Goal: Communication & Community: Answer question/provide support

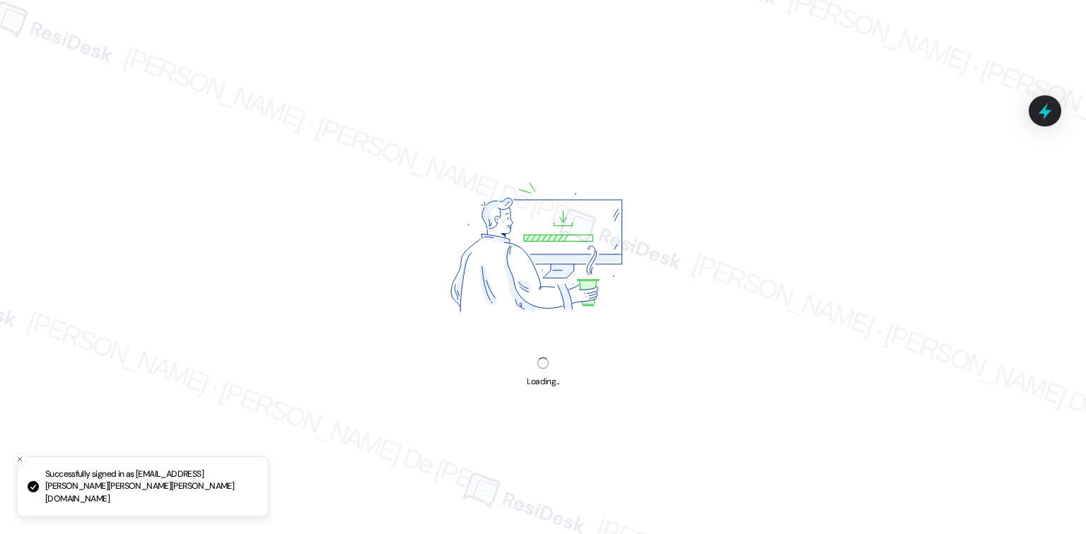
scroll to position [887, 0]
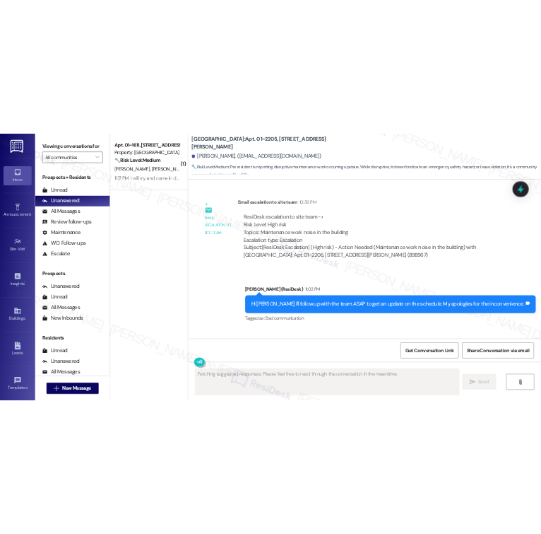
scroll to position [10661, 0]
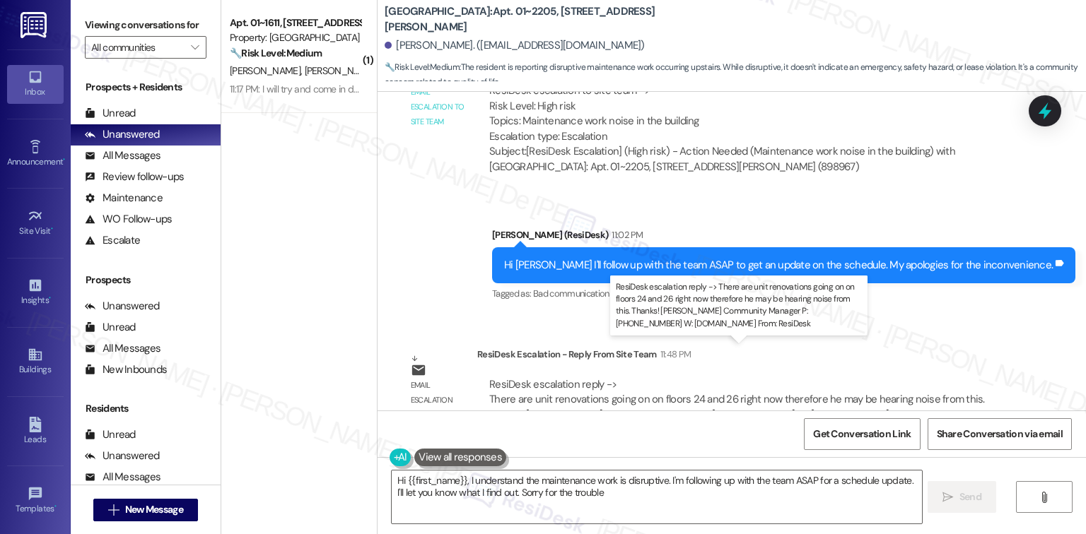
type textarea "Hi {{first_name}}, I understand the maintenance work is disruptive. I'm followi…"
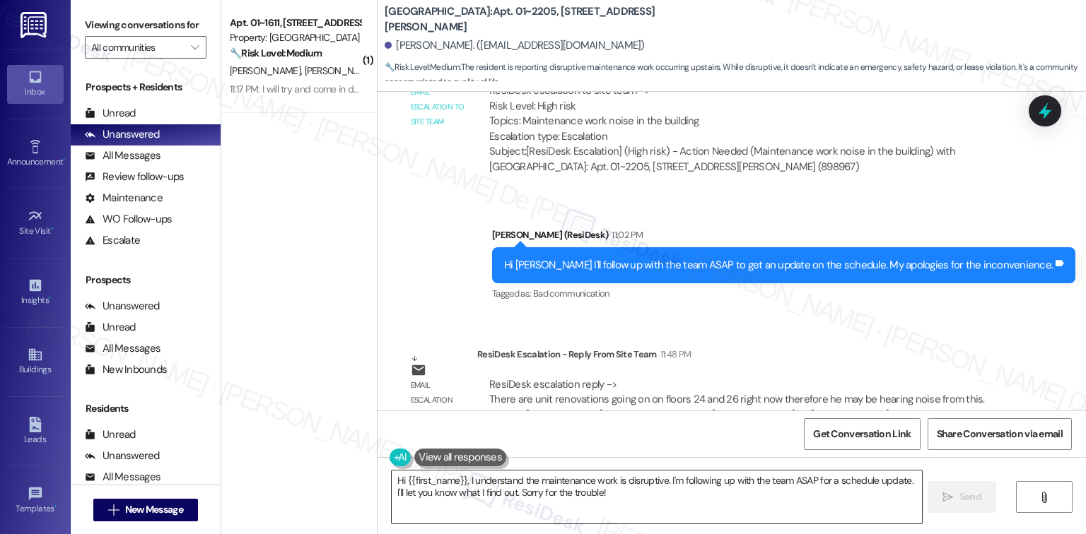
click at [767, 500] on textarea "Hi {{first_name}}, I understand the maintenance work is disruptive. I'm followi…" at bounding box center [656, 497] width 529 height 53
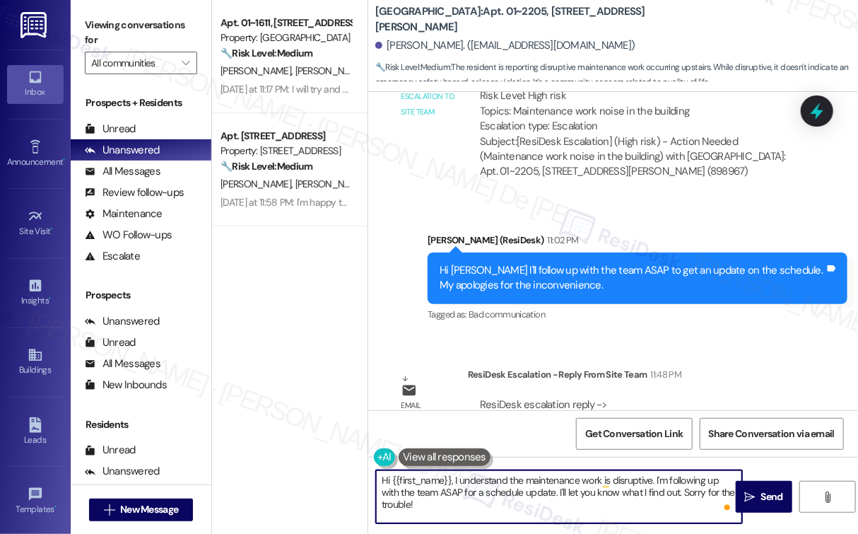
scroll to position [11282, 0]
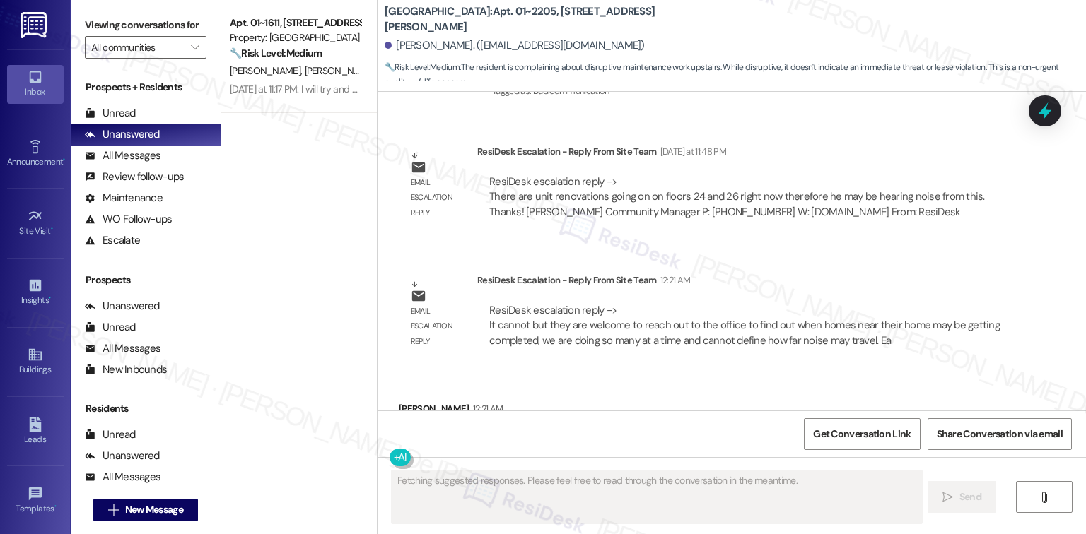
scroll to position [10909, 0]
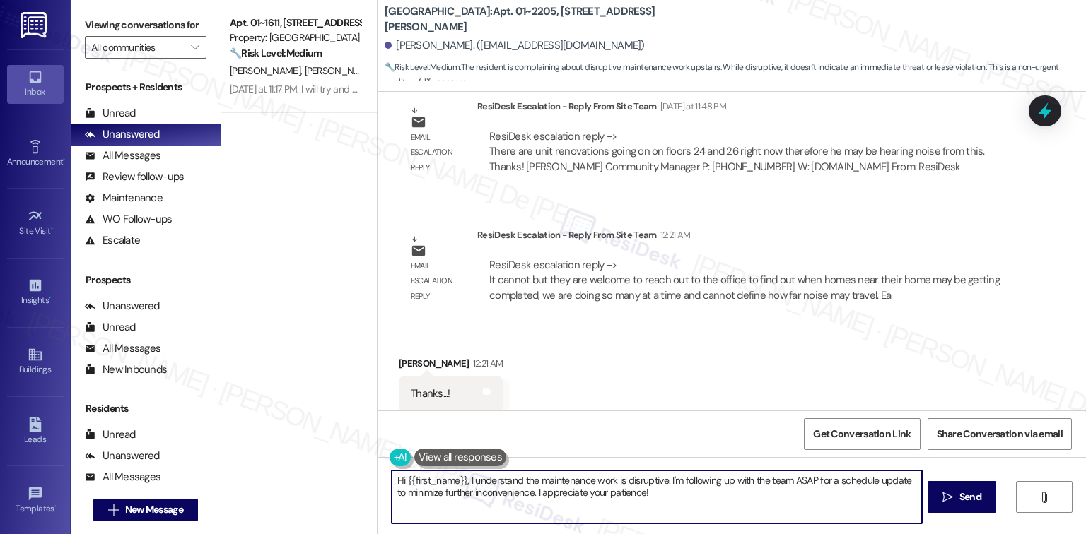
drag, startPoint x: 643, startPoint y: 492, endPoint x: 380, endPoint y: 459, distance: 265.1
click at [384, 470] on div "Hi {{first_name}}, I understand the maintenance work is disruptive. I'm followi…" at bounding box center [649, 497] width 531 height 54
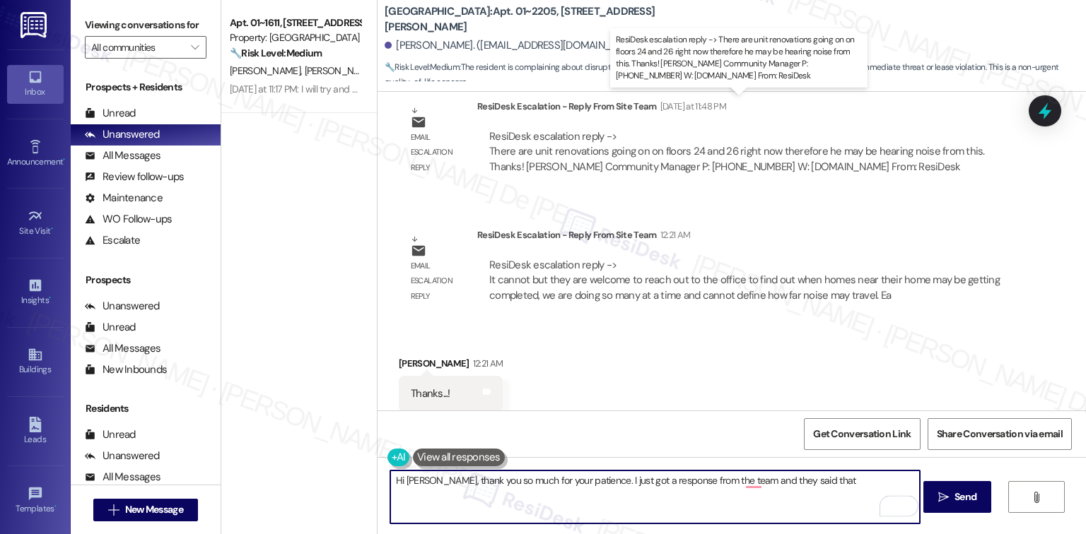
type textarea "Hi Kingshuk, thank you so much for your patience. I just got a response from th…"
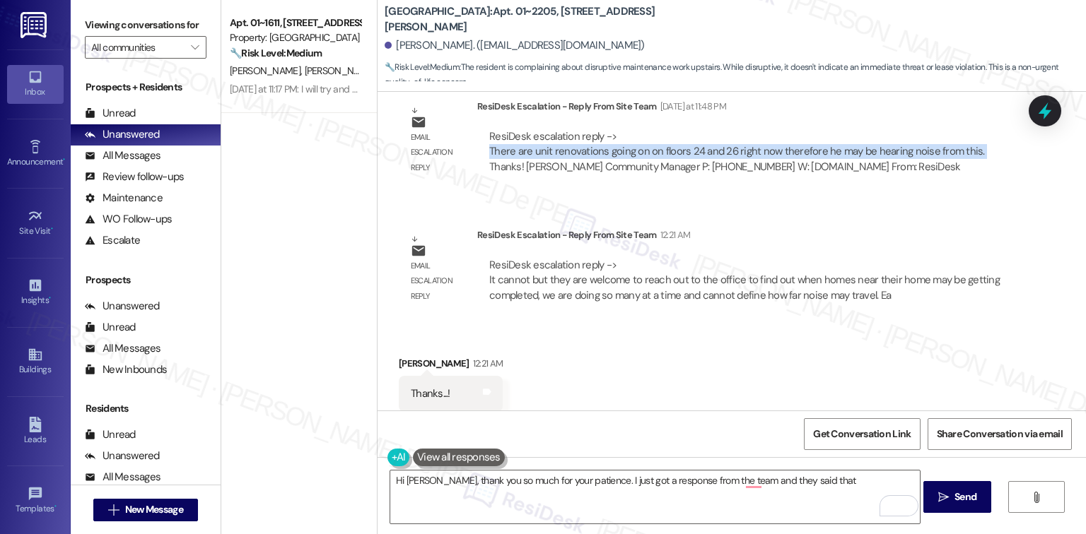
drag, startPoint x: 963, startPoint y: 119, endPoint x: 475, endPoint y: 123, distance: 487.8
type textarea "There are unit renovations going on on floors 24 and 26 right now therefore he …"
click at [477, 123] on div "ResiDesk escalation reply -> There are unit renovations going on on floors 24 a…" at bounding box center [746, 152] width 538 height 66
copy div "There are unit renovations going on on floors 24 and 26 right now therefore he …"
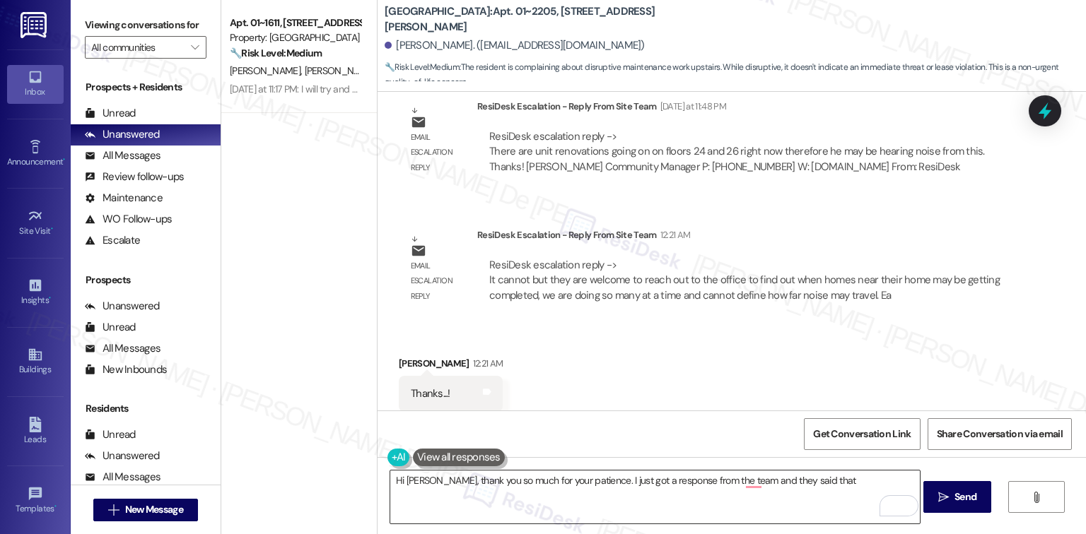
click at [485, 481] on textarea "Hi Kingshuk, thank you so much for your patience. I just got a response from th…" at bounding box center [654, 497] width 529 height 53
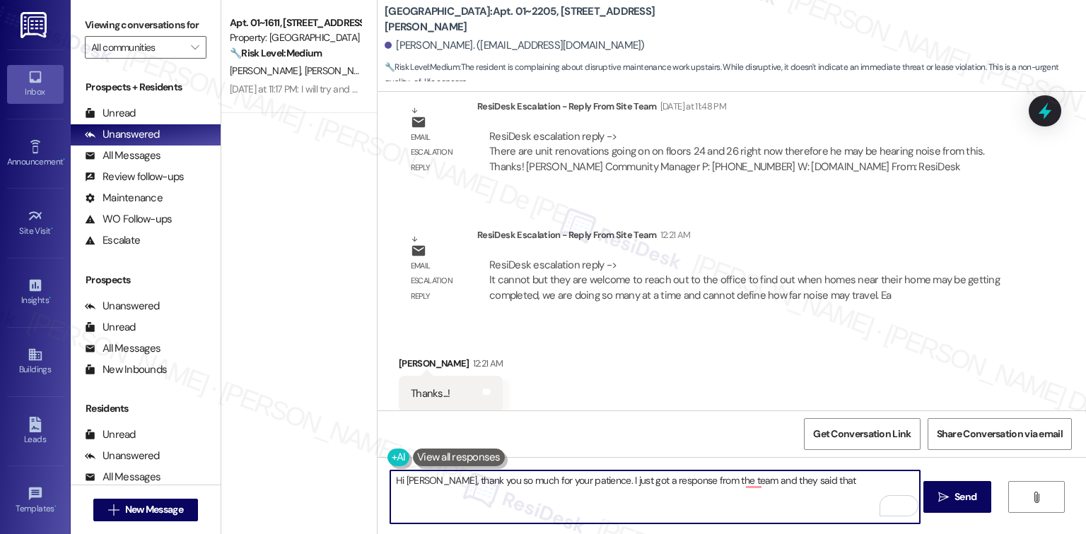
paste textarea "There are unit renovations going on on floors 24 and 26 right now therefore he …"
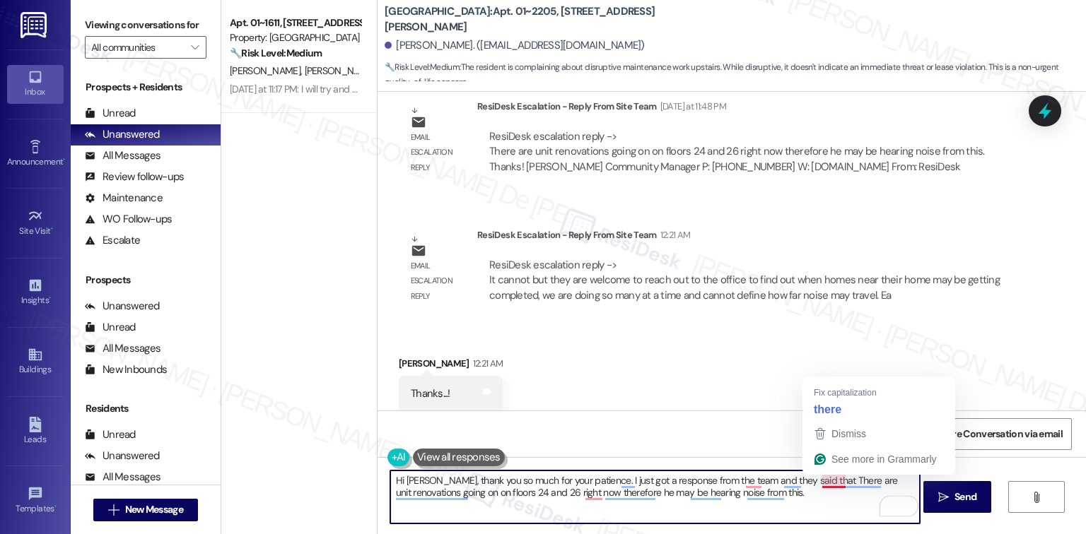
click at [485, 479] on textarea "Hi Kingshuk, thank you so much for your patience. I just got a response from th…" at bounding box center [654, 497] width 529 height 53
click at [485, 482] on textarea "Hi Kingshuk, thank you so much for your patience. I just got a response from th…" at bounding box center [654, 497] width 529 height 53
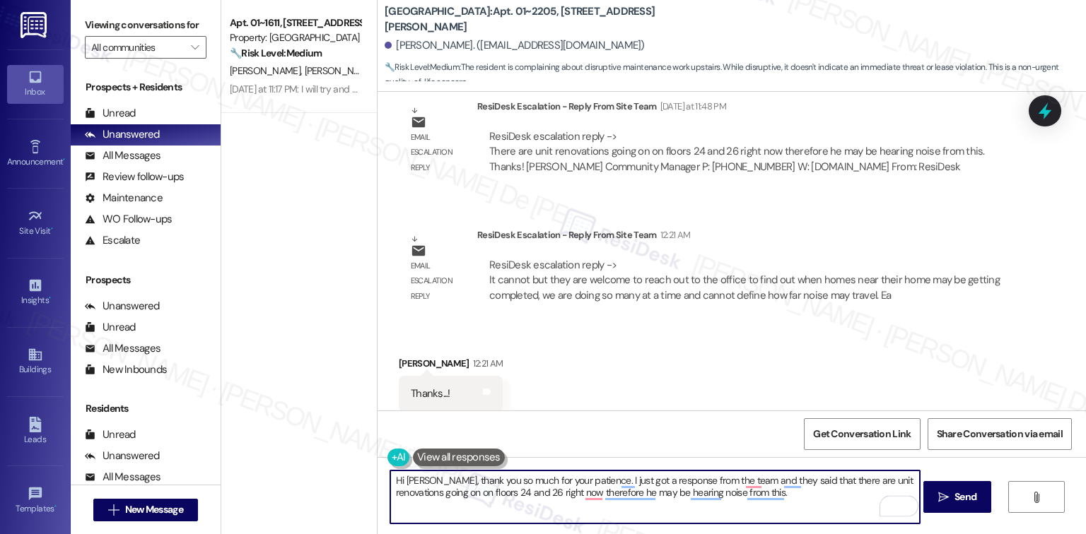
click at [457, 513] on textarea "Hi Kingshuk, thank you so much for your patience. I just got a response from th…" at bounding box center [654, 497] width 529 height 53
click at [485, 498] on textarea "Hi Kingshuk, thank you so much for your patience. I just got a response from th…" at bounding box center [654, 497] width 529 height 53
click at [485, 495] on textarea "Hi Kingshuk, thank you so much for your patience. I just got a response from th…" at bounding box center [654, 497] width 529 height 53
click at [485, 496] on textarea "Hi Kingshuk, thank you so much for your patience. I just got a response from th…" at bounding box center [654, 497] width 529 height 53
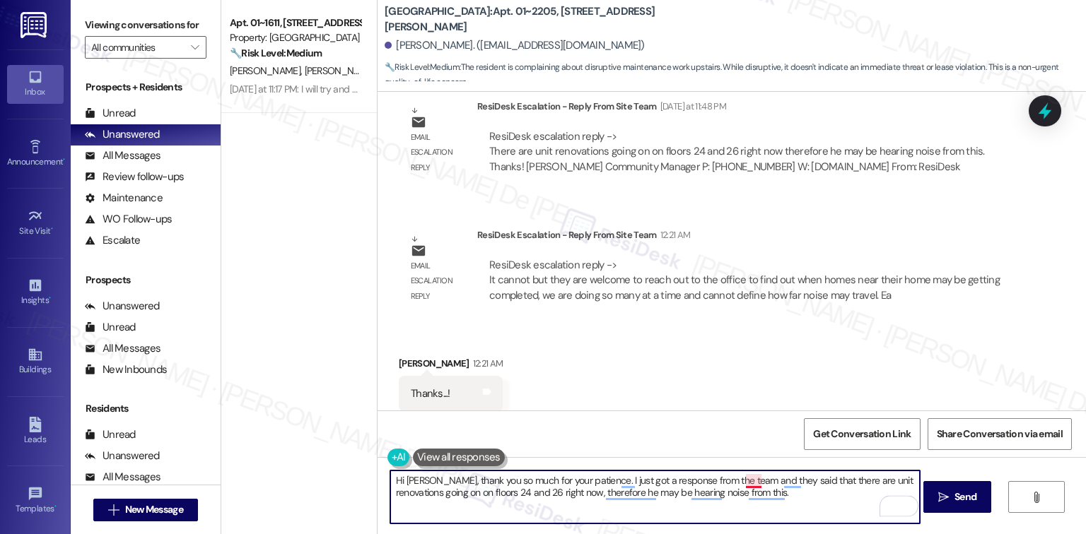
click at [485, 483] on textarea "Hi Kingshuk, thank you so much for your patience. I just got a response from th…" at bounding box center [654, 497] width 529 height 53
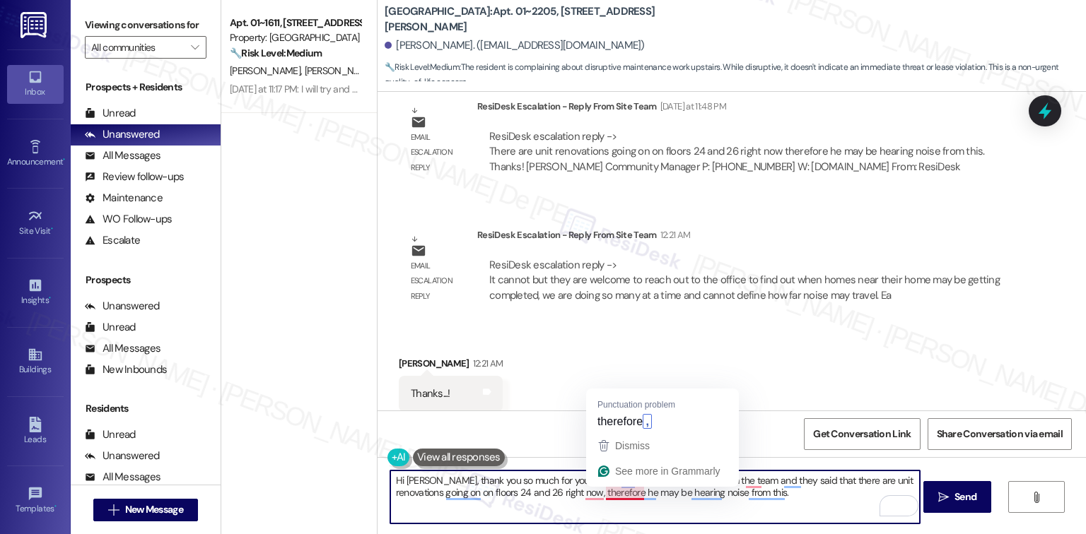
click at [485, 496] on textarea "Hi Kingshuk, thank you so much for your patience. I just got a response from th…" at bounding box center [654, 497] width 529 height 53
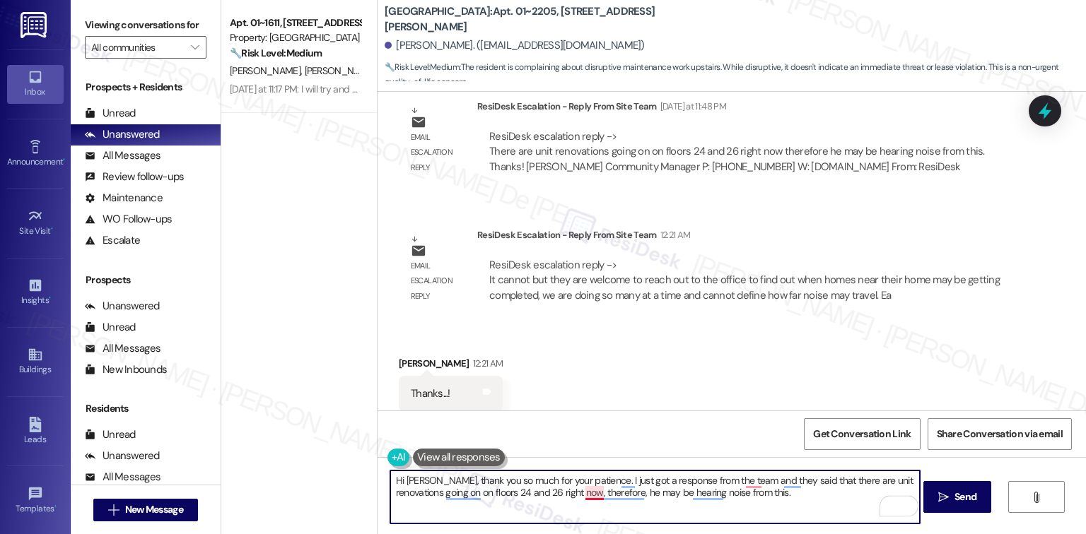
click at [485, 492] on textarea "Hi Kingshuk, thank you so much for your patience. I just got a response from th…" at bounding box center [654, 497] width 529 height 53
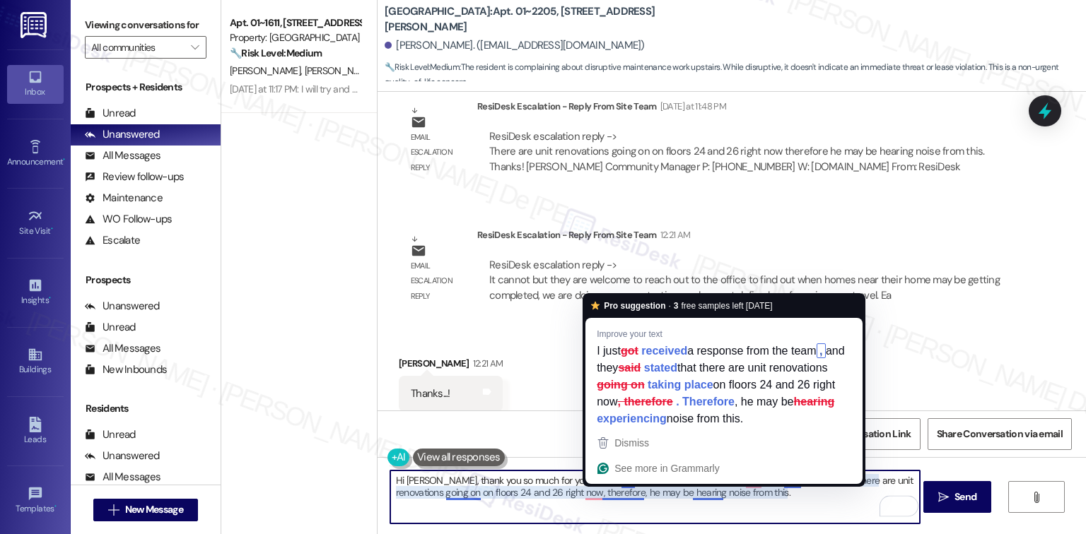
click at [485, 494] on textarea "Hi Kingshuk, thank you so much for your patience. I just got a response from th…" at bounding box center [654, 497] width 529 height 53
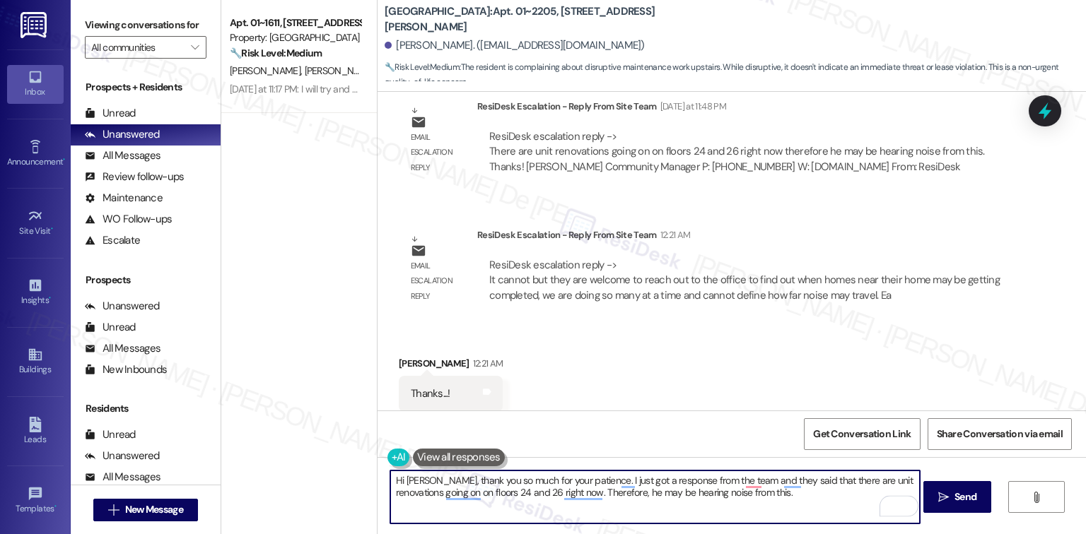
click at [485, 497] on textarea "Hi Kingshuk, thank you so much for your patience. I just got a response from th…" at bounding box center [654, 497] width 529 height 53
click at [485, 494] on textarea "Hi Kingshuk, thank you so much for your patience. I just got a response from th…" at bounding box center [654, 497] width 529 height 53
click at [485, 491] on textarea "Hi Kingshuk, thank you so much for your patience. I just got a response from th…" at bounding box center [654, 497] width 529 height 53
click at [485, 498] on textarea "Hi Kingshuk, thank you so much for your patience. I just got a response from th…" at bounding box center [654, 497] width 529 height 53
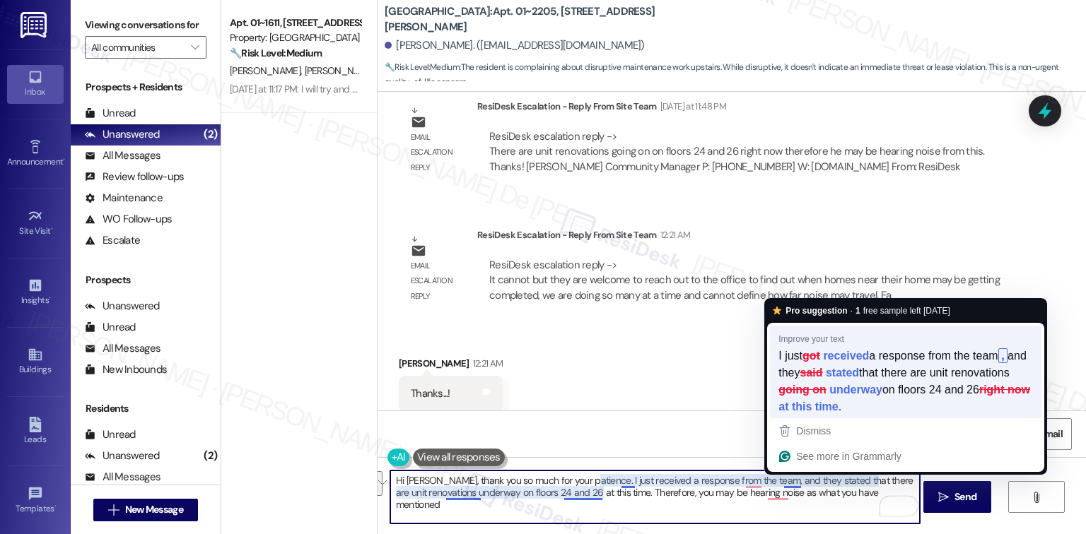
paste textarea "received a response from the team, and they stated that there are unit renovati…"
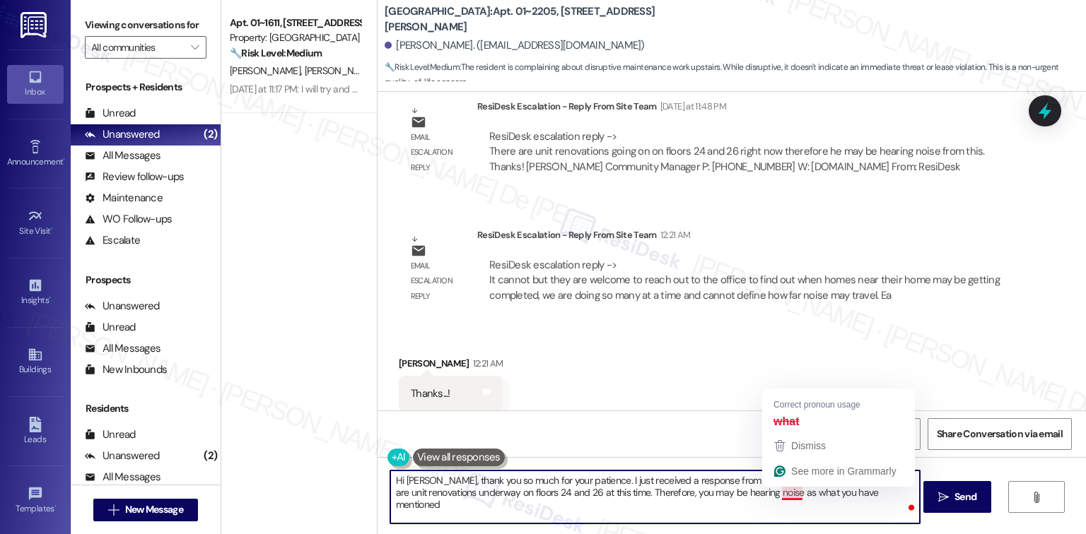
click at [485, 492] on textarea "Hi Kingshuk, thank you so much for your patience. I just received a response fr…" at bounding box center [654, 497] width 529 height 53
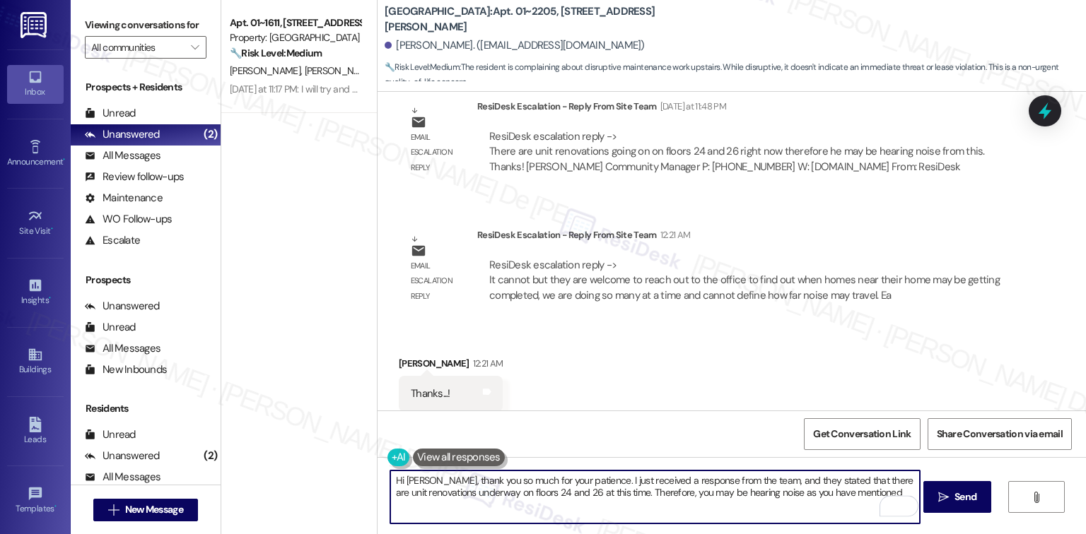
click at [485, 492] on textarea "Hi Kingshuk, thank you so much for your patience. I just received a response fr…" at bounding box center [654, 497] width 529 height 53
click at [485, 491] on textarea "Hi Kingshuk, thank you so much for your patience. I just received a response fr…" at bounding box center [654, 497] width 529 height 53
paste textarea "It cannot but they are welcome to reach out to the office to find out when home…"
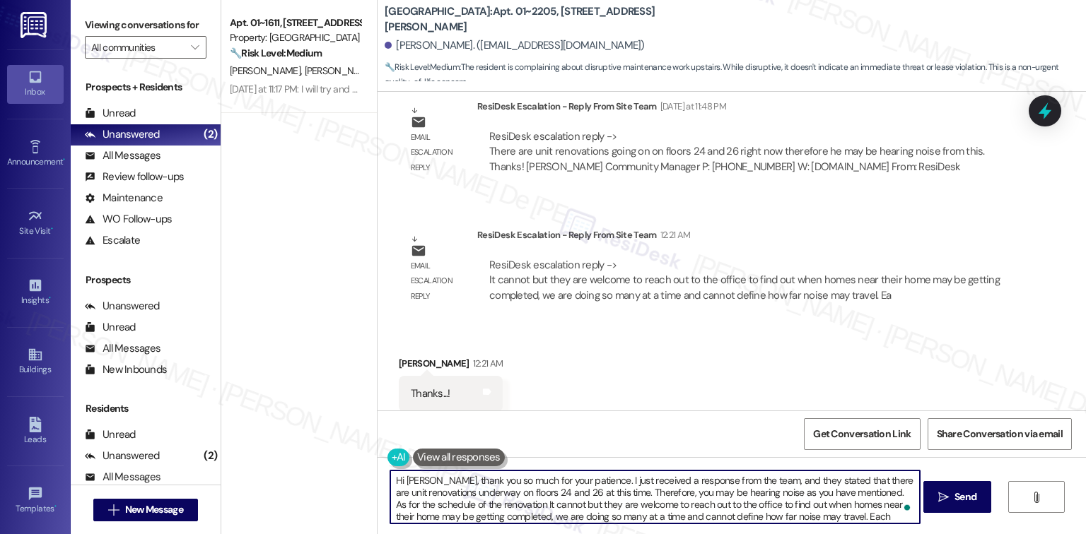
scroll to position [11, 0]
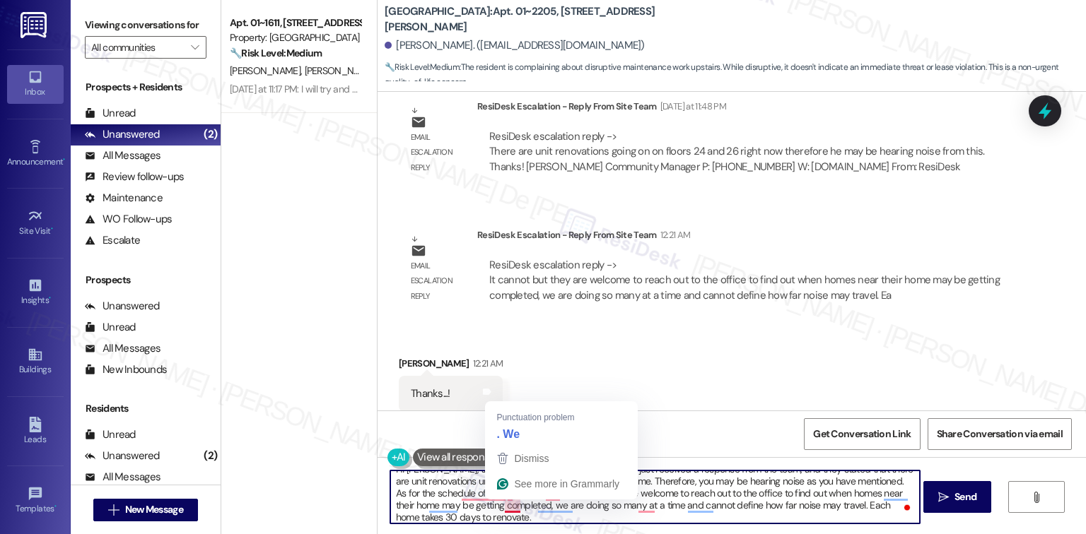
click at [485, 500] on textarea "Hi Kingshuk, thank you so much for your patience. I just received a response fr…" at bounding box center [654, 497] width 529 height 53
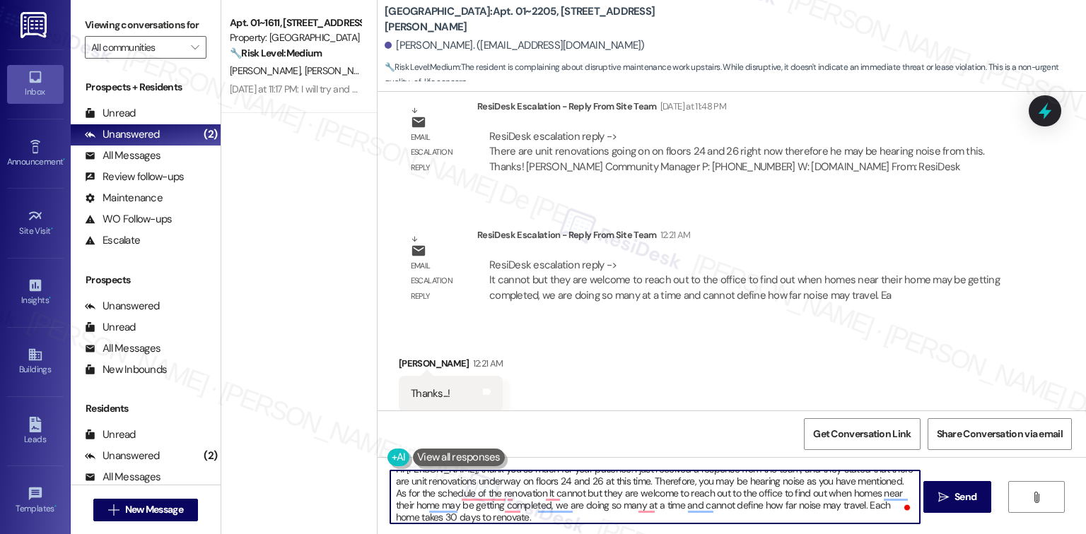
click at [485, 492] on textarea "Hi Kingshuk, thank you so much for your patience. I just received a response fr…" at bounding box center [654, 497] width 529 height 53
click at [485, 496] on textarea "Hi Kingshuk, thank you so much for your patience. I just received a response fr…" at bounding box center [654, 497] width 529 height 53
click at [485, 493] on textarea "Hi Kingshuk, thank you so much for your patience. I just received a response fr…" at bounding box center [654, 497] width 529 height 53
click at [485, 506] on textarea "Hi Kingshuk, thank you so much for your patience. I just received a response fr…" at bounding box center [654, 497] width 529 height 53
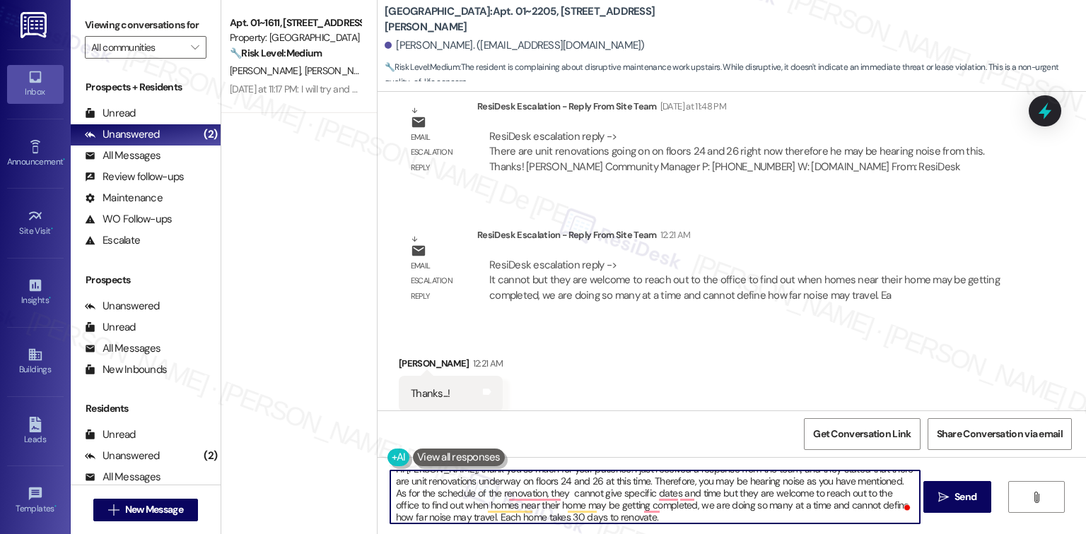
click at [485, 494] on textarea "Hi Kingshuk, thank you so much for your patience. I just received a response fr…" at bounding box center [654, 497] width 529 height 53
click at [485, 492] on textarea "Hi Kingshuk, thank you so much for your patience. I just received a response fr…" at bounding box center [654, 497] width 529 height 53
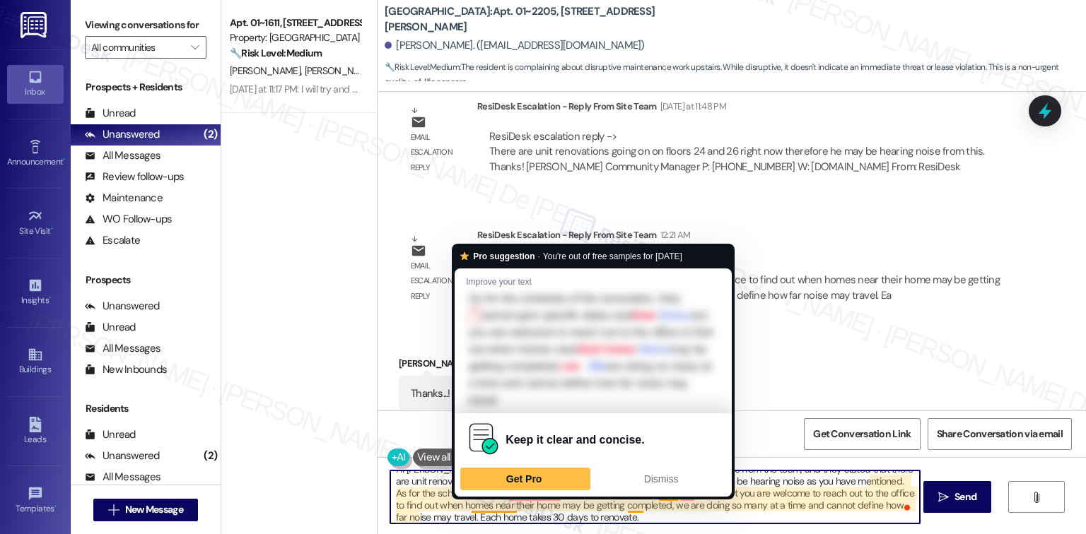
click at [484, 510] on textarea "Hi Kingshuk, thank you so much for your patience. I just received a response fr…" at bounding box center [654, 497] width 529 height 53
paste textarea "cannot give specific dates and times, but you are welcome to reach out to the o…"
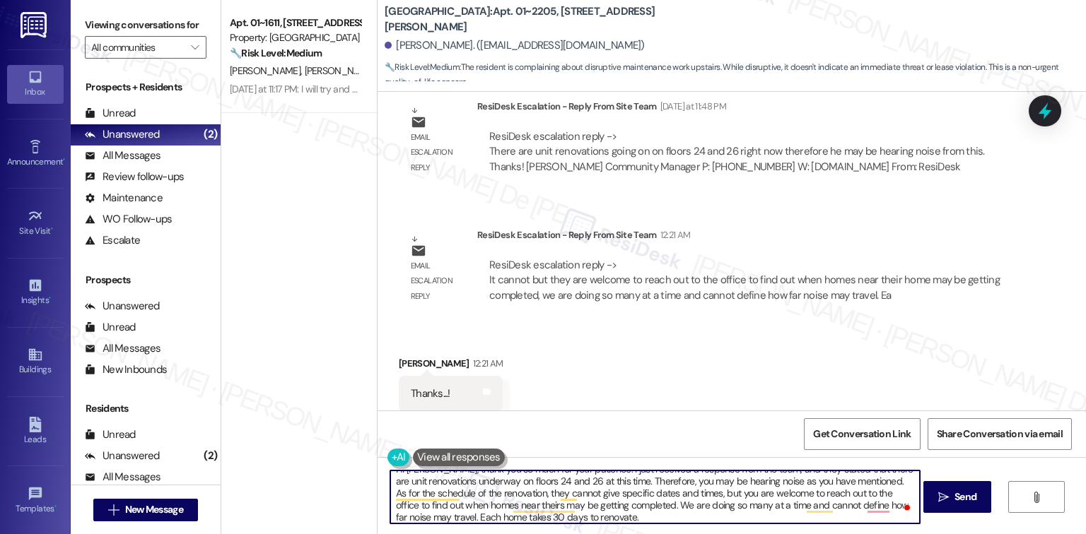
click at [485, 505] on textarea "Hi Kingshuk, thank you so much for your patience. I just received a response fr…" at bounding box center [654, 497] width 529 height 53
drag, startPoint x: 702, startPoint y: 505, endPoint x: 712, endPoint y: 505, distance: 9.9
click at [485, 505] on textarea "Hi Kingshuk, thank you so much for your patience. I just received a response fr…" at bounding box center [654, 497] width 529 height 53
click at [485, 506] on textarea "Hi Kingshuk, thank you so much for your patience. I just received a response fr…" at bounding box center [654, 497] width 529 height 53
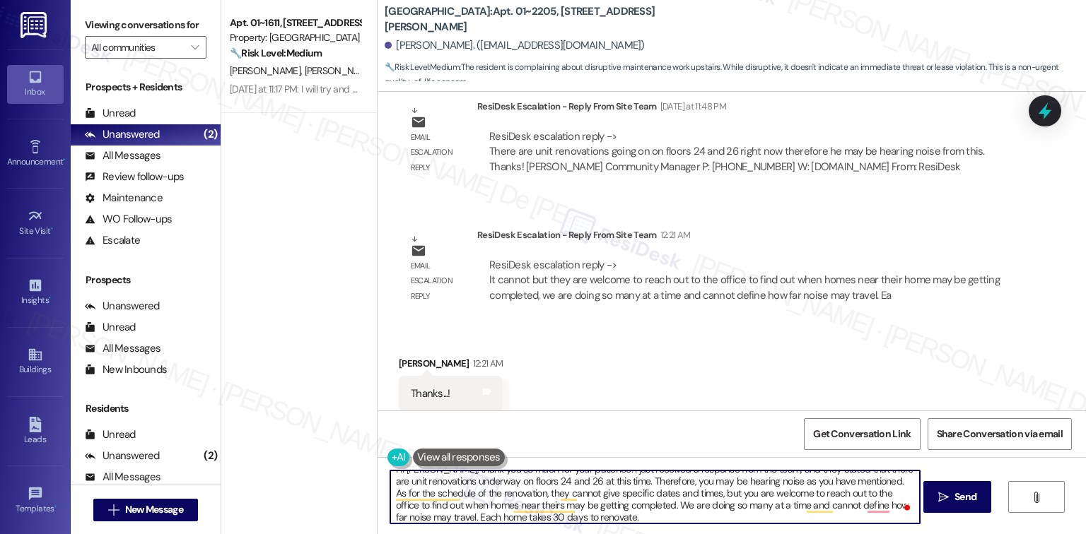
click at [485, 505] on textarea "Hi Kingshuk, thank you so much for your patience. I just received a response fr…" at bounding box center [654, 497] width 529 height 53
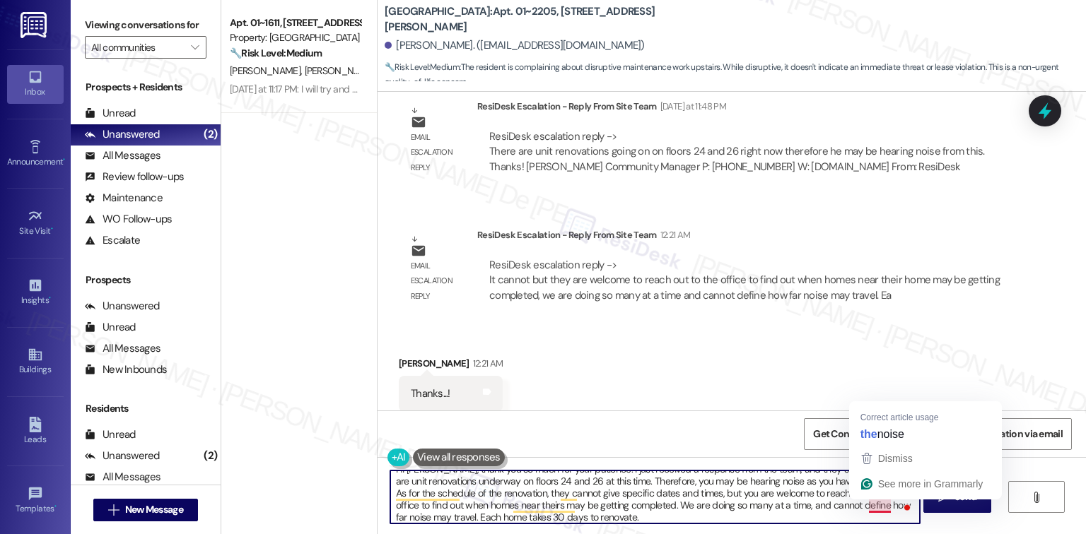
click at [485, 506] on textarea "Hi Kingshuk, thank you so much for your patience. I just received a response fr…" at bounding box center [654, 497] width 529 height 53
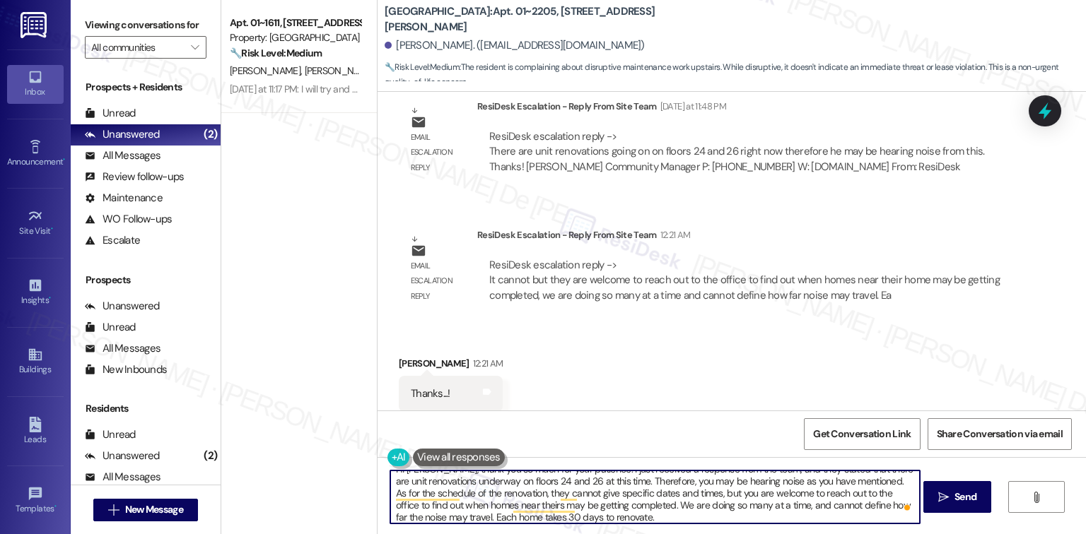
click at [476, 518] on textarea "Hi Kingshuk, thank you so much for your patience. I just received a response fr…" at bounding box center [654, 497] width 529 height 53
click at [485, 520] on textarea "Hi Kingshuk, thank you so much for your patience. I just received a response fr…" at bounding box center [654, 497] width 529 height 53
type textarea "Hi Kingshuk, thank you so much for your patience. I just received a response fr…"
click at [485, 513] on textarea "Hi Kingshuk, thank you so much for your patience. I just received a response fr…" at bounding box center [654, 497] width 529 height 53
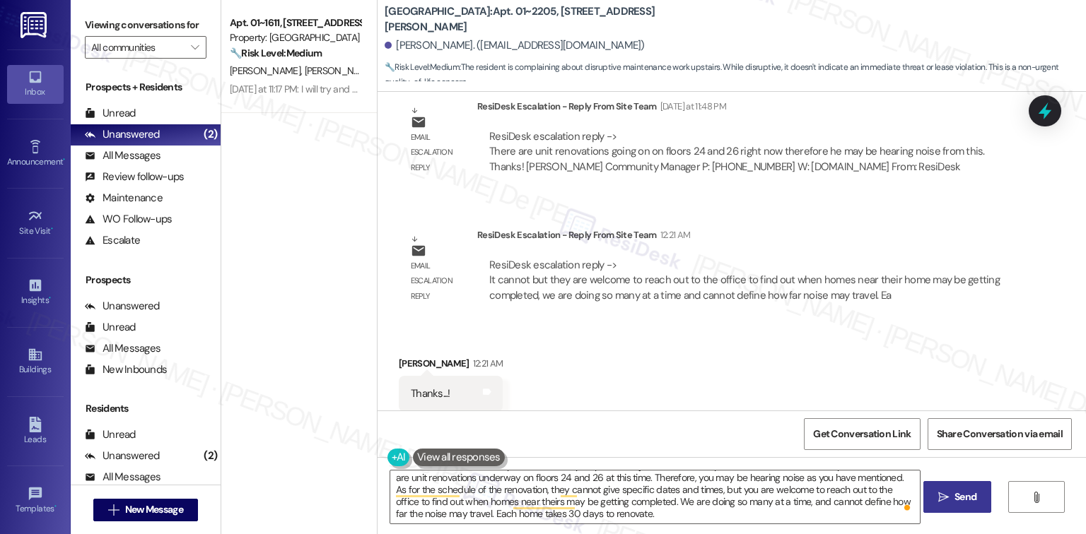
click at [485, 497] on span "Send" at bounding box center [965, 497] width 22 height 15
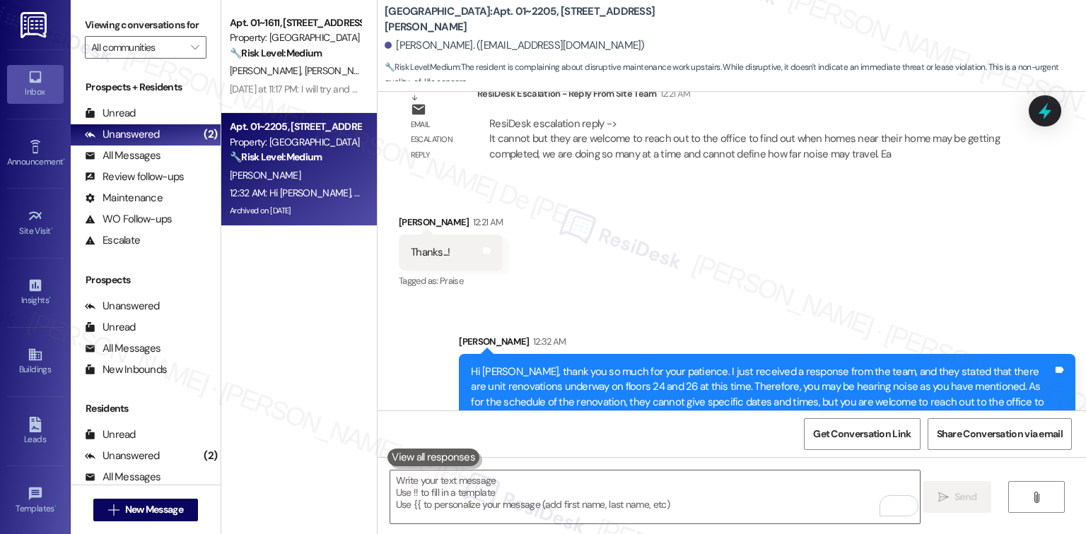
scroll to position [11068, 0]
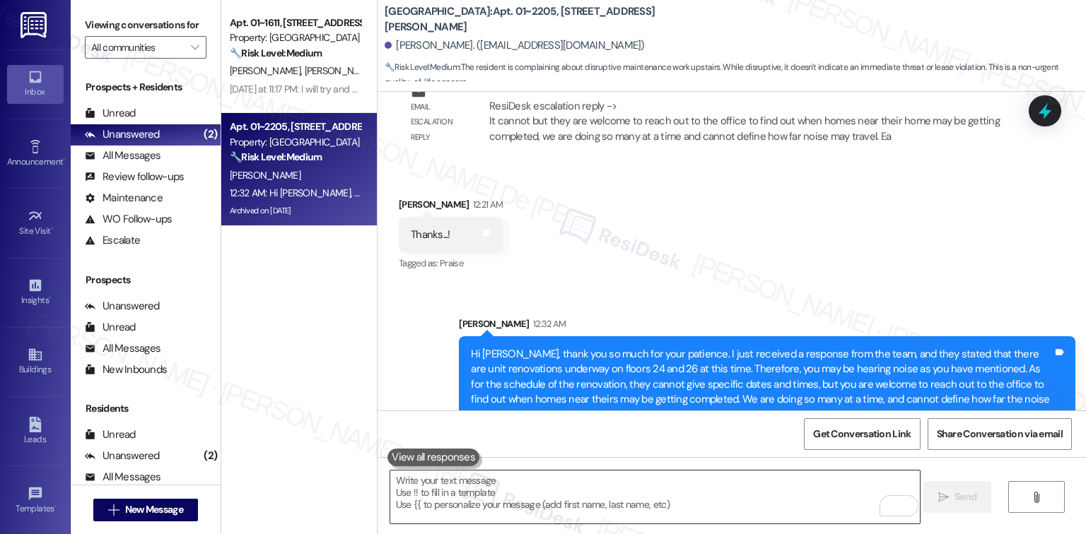
click at [485, 513] on textarea "To enrich screen reader interactions, please activate Accessibility in Grammarl…" at bounding box center [654, 497] width 529 height 53
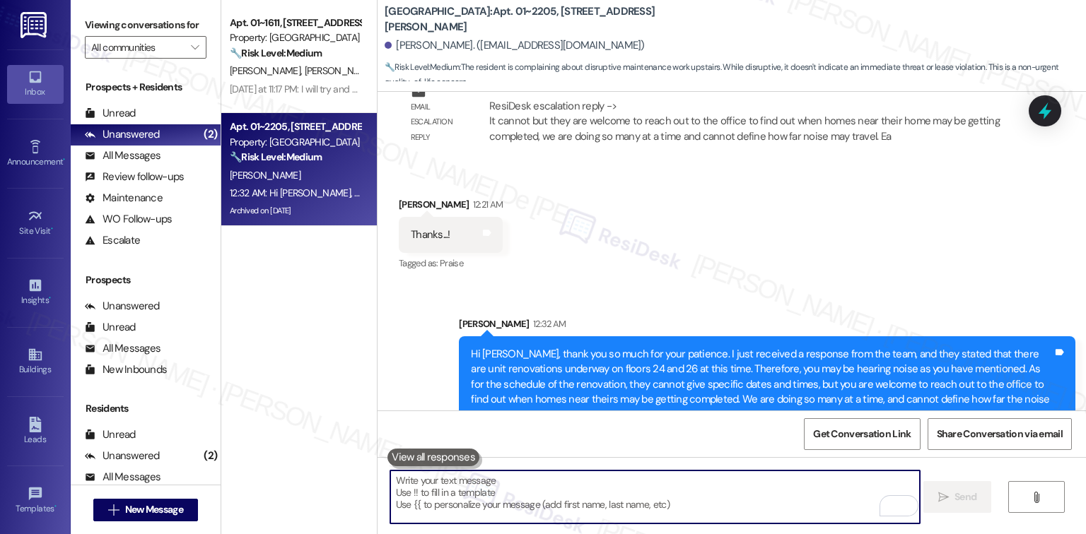
paste textarea "Please let me know if there’s anything more I can do for you."
type textarea "Please let me know if there’s anything more I can do for you."
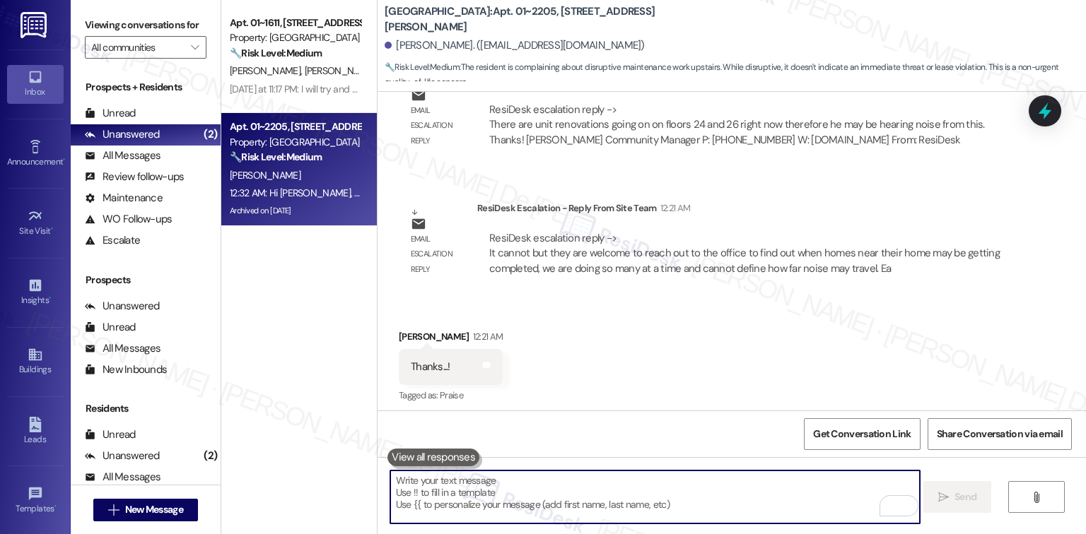
scroll to position [10909, 0]
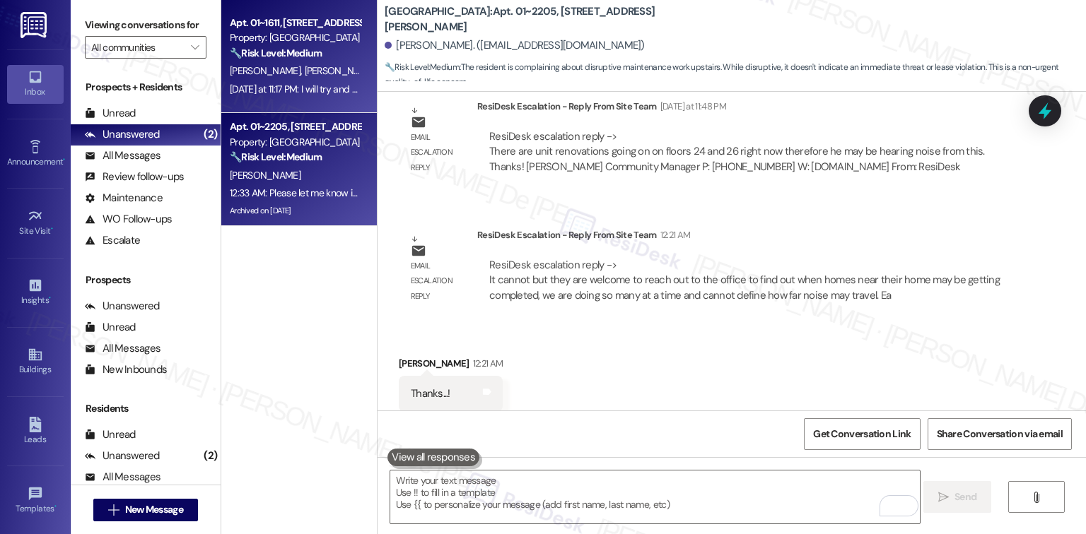
click at [301, 100] on div "Apt. 01~1611, 2701&2727 S. Indiana Ave. 2740 S. Prairie Ave Property: Eden Comm…" at bounding box center [299, 56] width 156 height 113
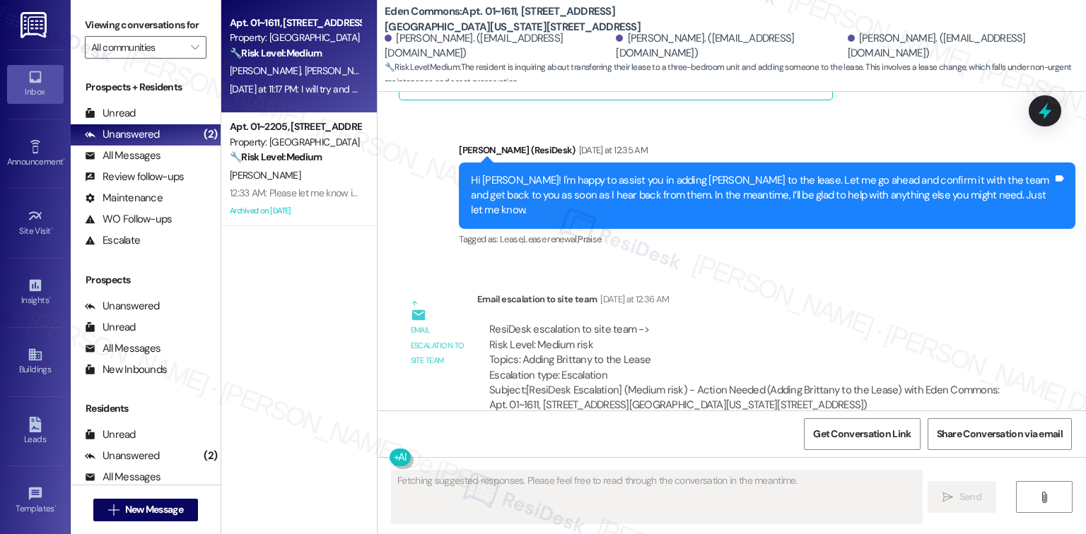
scroll to position [2035, 0]
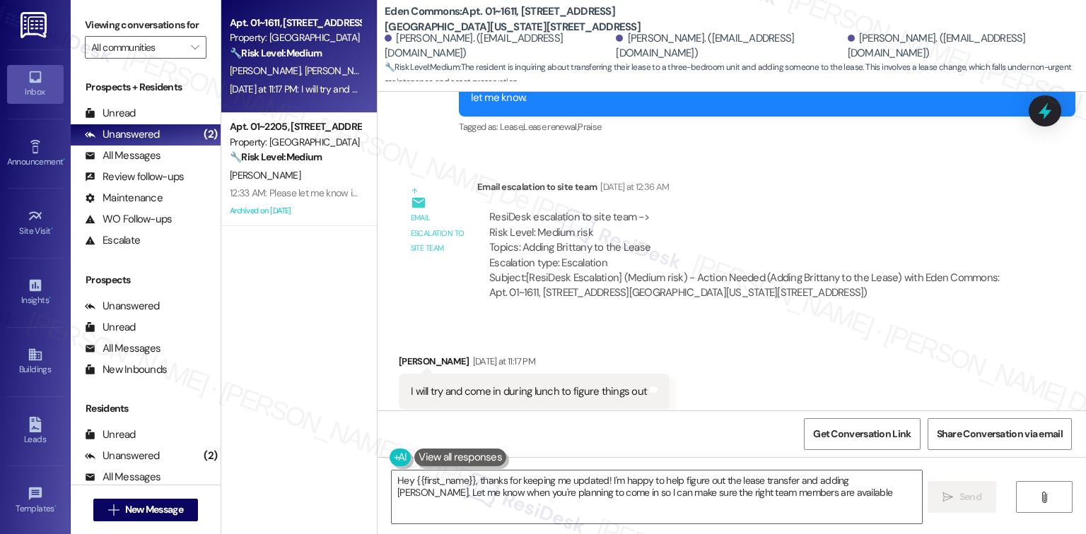
type textarea "Hey {{first_name}}, thanks for keeping me updated! I'm happy to help figure out…"
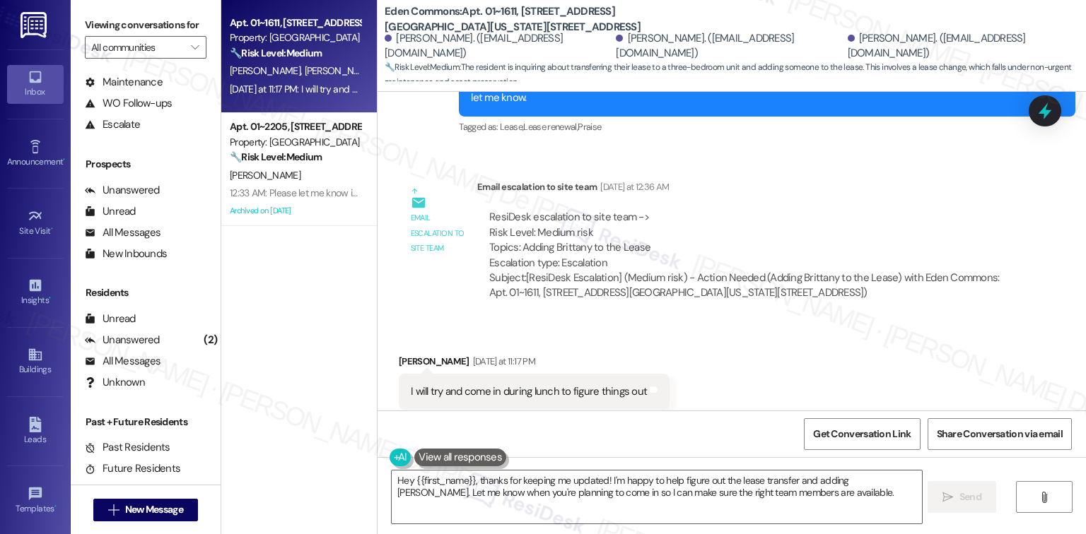
scroll to position [2036, 0]
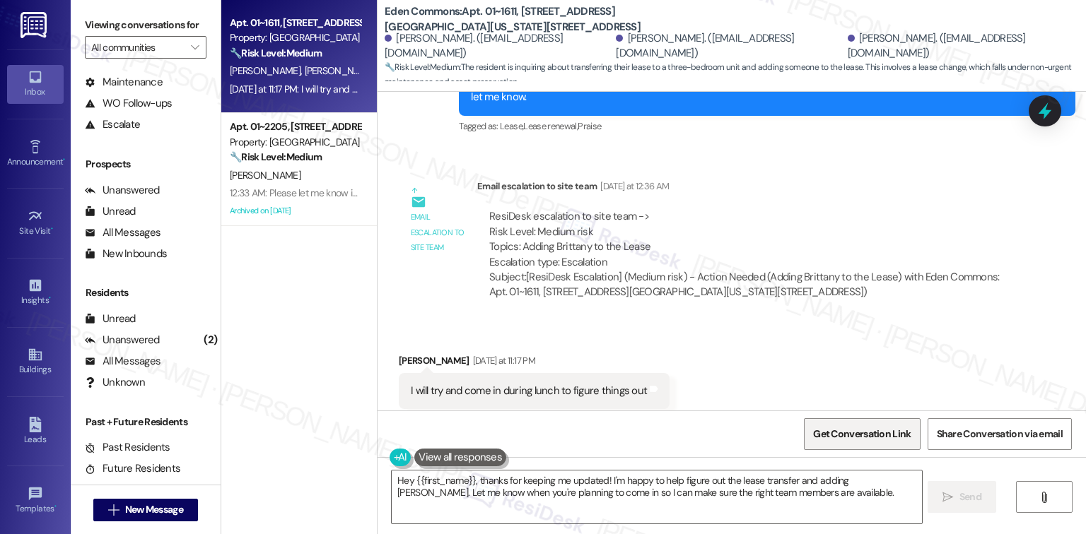
click at [485, 435] on span "Get Conversation Link" at bounding box center [862, 434] width 98 height 15
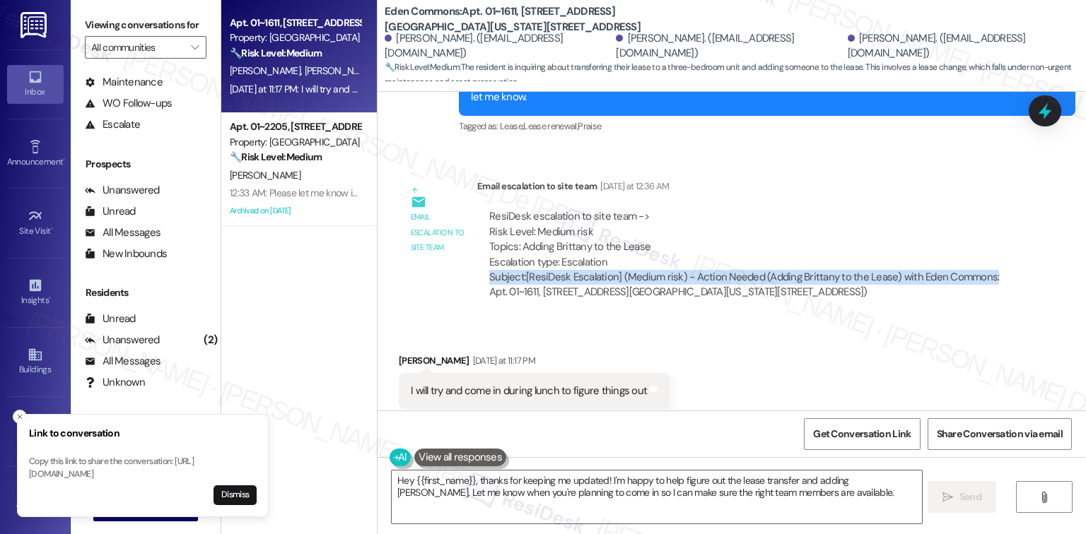
drag, startPoint x: 476, startPoint y: 244, endPoint x: 993, endPoint y: 241, distance: 516.1
click at [485, 241] on div "ResiDesk escalation to site team -> Risk Level: Medium risk Topics: Adding Brit…" at bounding box center [746, 255] width 538 height 112
copy div "Subject: [ResiDesk Escalation] (Medium risk) - Action Needed (Adding Brittany t…"
click at [485, 445] on span "Get Conversation Link" at bounding box center [861, 434] width 103 height 30
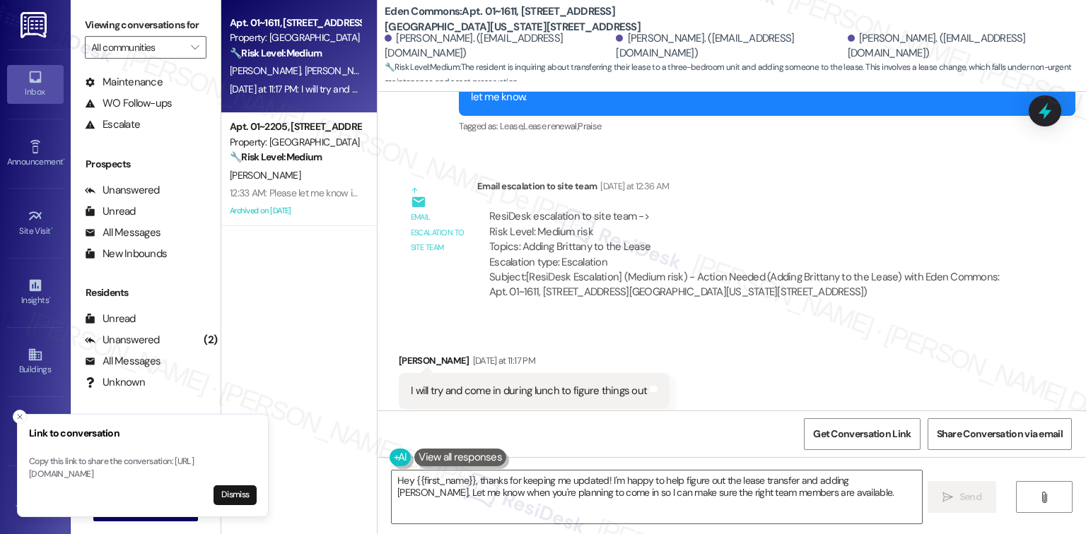
click at [485, 416] on div "Get Conversation Link Share Conversation via email" at bounding box center [731, 434] width 708 height 47
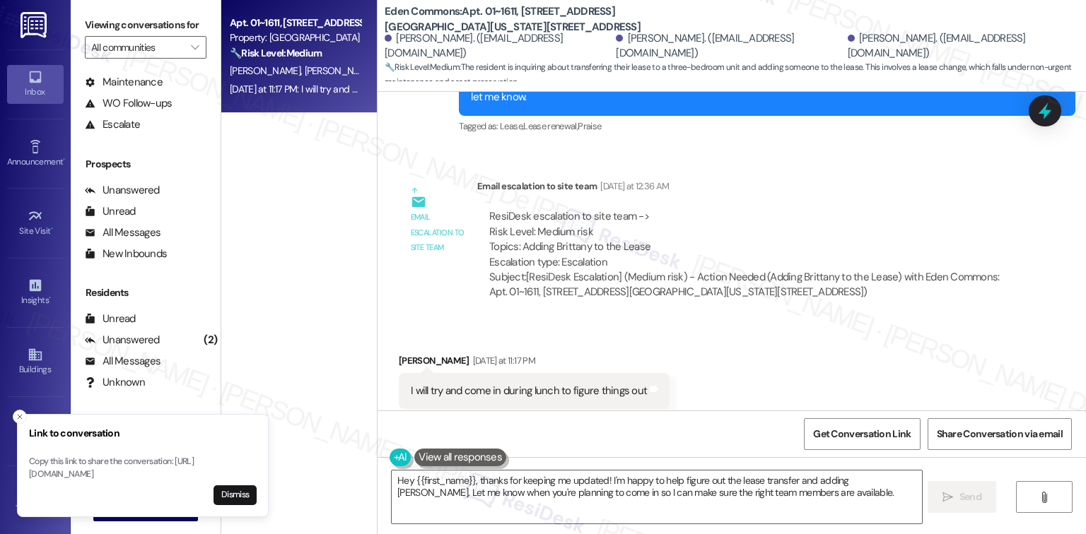
scroll to position [1847, 0]
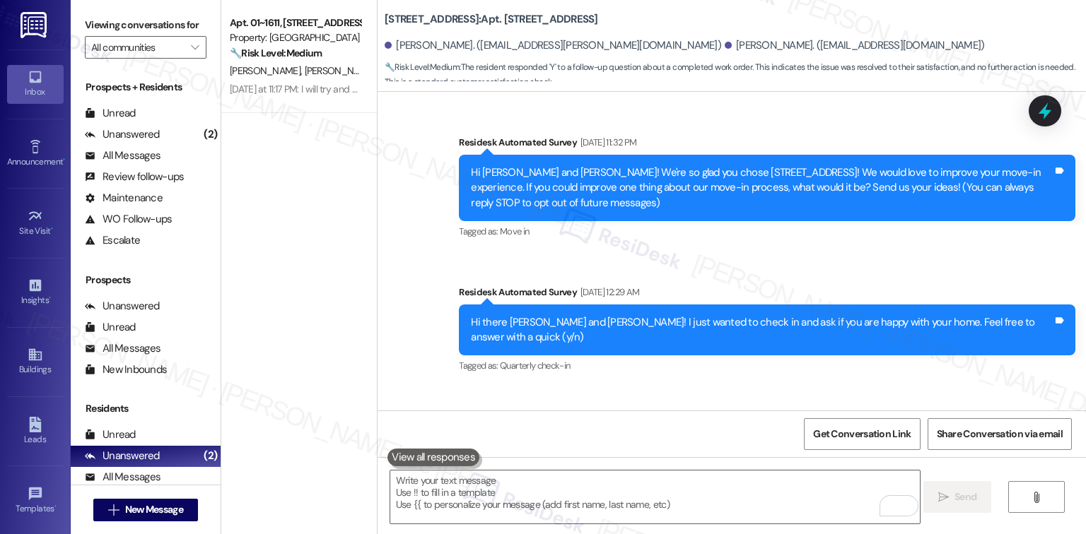
scroll to position [887, 0]
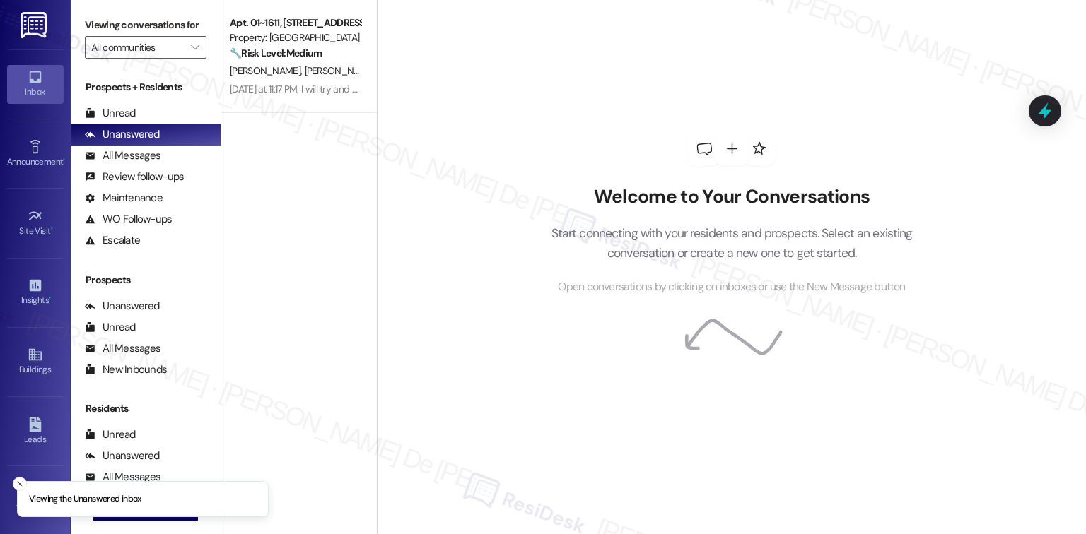
scroll to position [887, 0]
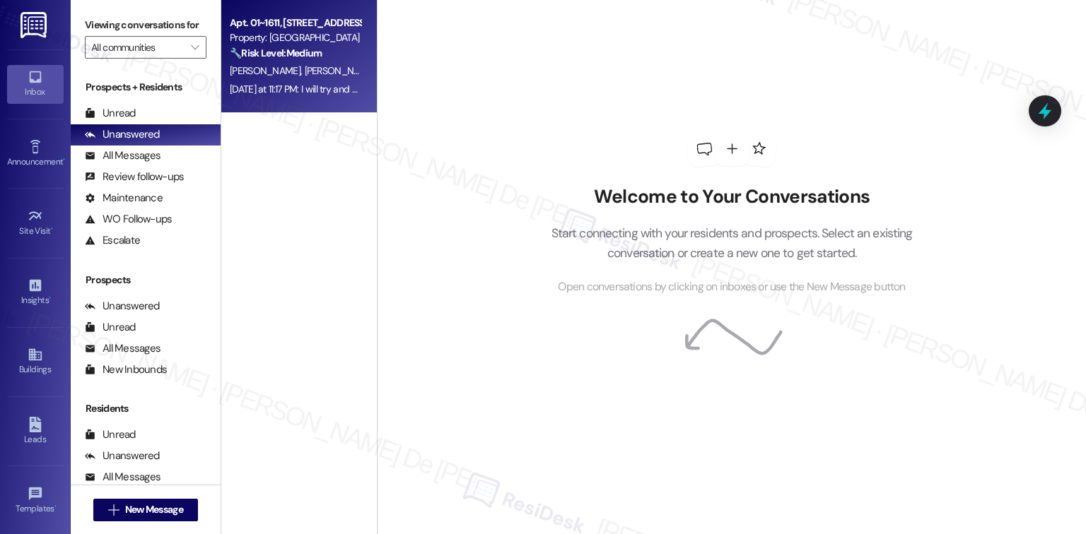
click at [314, 94] on div "[DATE] at 11:17 PM: I will try and come in during lunch to figure things out [D…" at bounding box center [373, 89] width 286 height 13
click at [317, 94] on div "[DATE] at 11:17 PM: I will try and come in during lunch to figure things out [D…" at bounding box center [373, 89] width 286 height 13
click at [317, 100] on div "Apt. 01~1611, [STREET_ADDRESS][GEOGRAPHIC_DATA][US_STATE][STREET_ADDRESS] Prope…" at bounding box center [299, 56] width 156 height 113
type textarea "will"
click at [317, 101] on div "Apt. 01~1611, [STREET_ADDRESS][GEOGRAPHIC_DATA][US_STATE][STREET_ADDRESS] Prope…" at bounding box center [299, 56] width 156 height 113
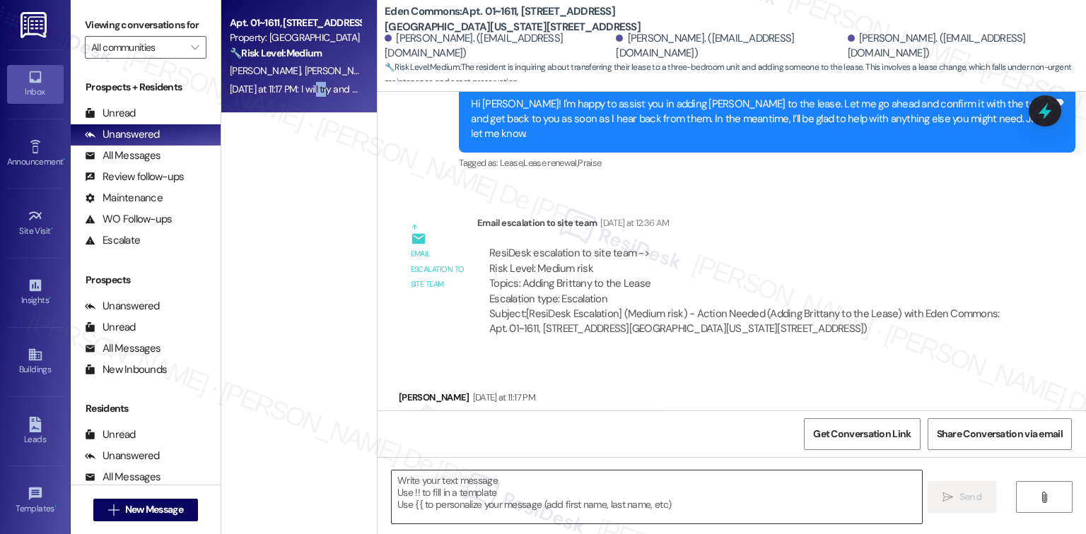
scroll to position [2035, 0]
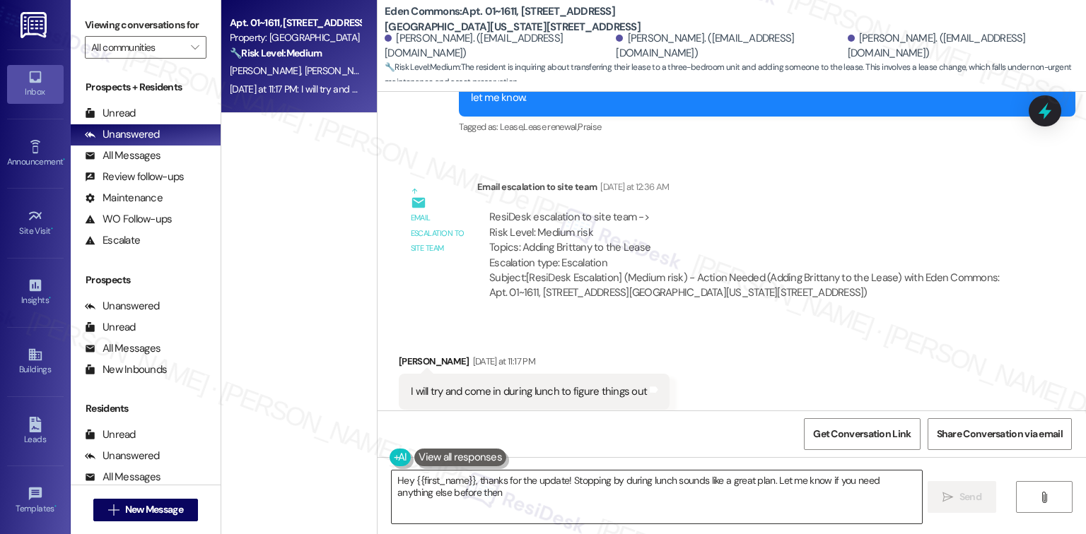
type textarea "Hey {{first_name}}, thanks for the update! Stopping by during lunch sounds like…"
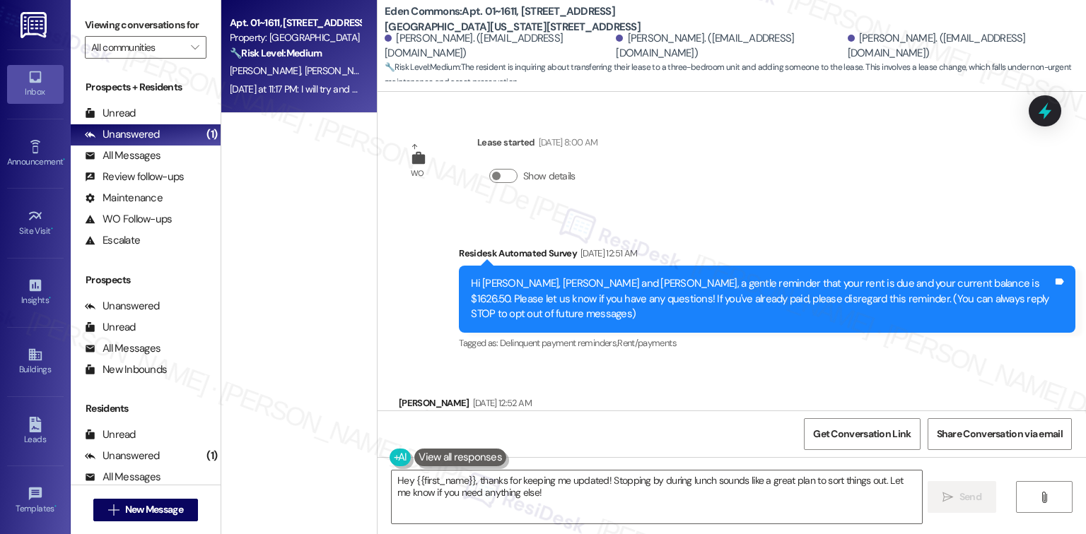
scroll to position [887, 0]
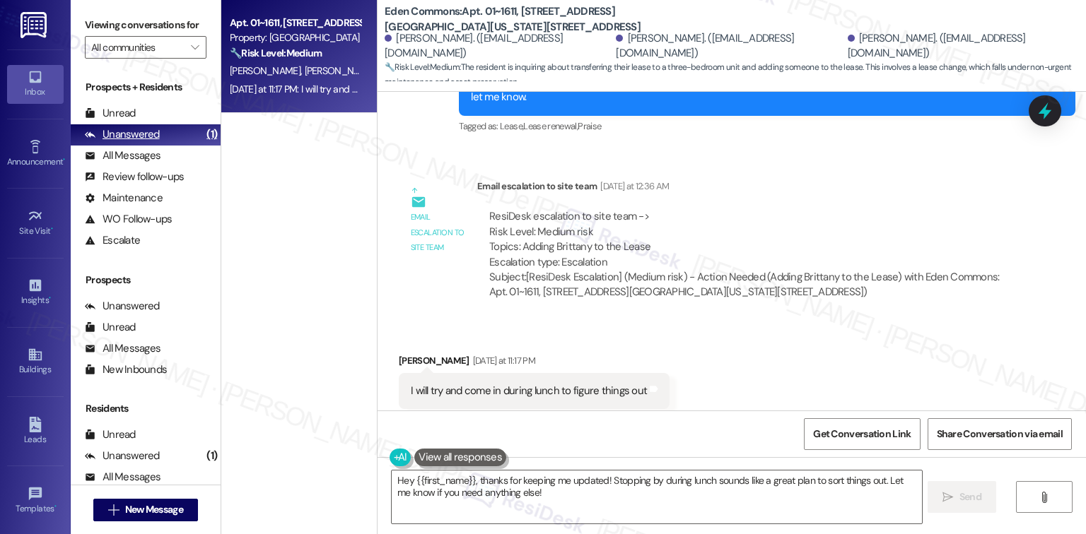
click at [151, 127] on div "Unanswered" at bounding box center [122, 134] width 75 height 15
click at [322, 226] on div "Apt. 01~1611, [STREET_ADDRESS][GEOGRAPHIC_DATA][US_STATE][STREET_ADDRESS] Prope…" at bounding box center [299, 217] width 156 height 434
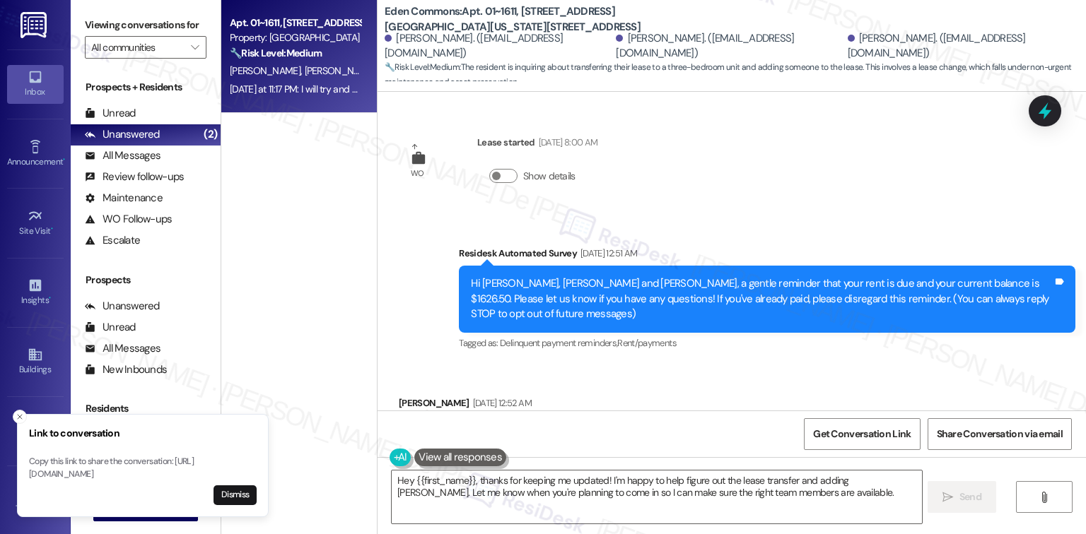
scroll to position [887, 0]
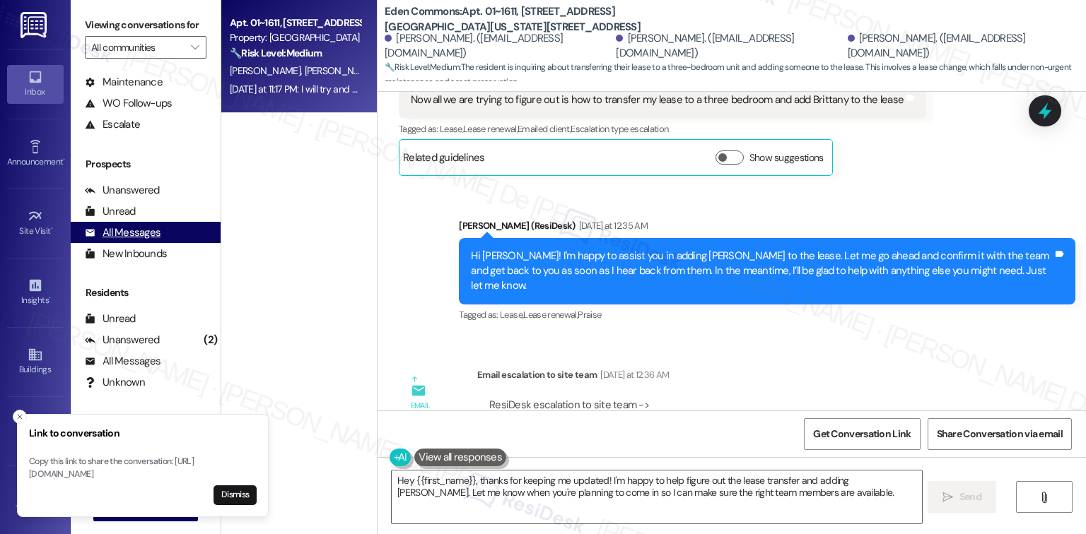
click at [127, 237] on div "All Messages" at bounding box center [123, 233] width 76 height 15
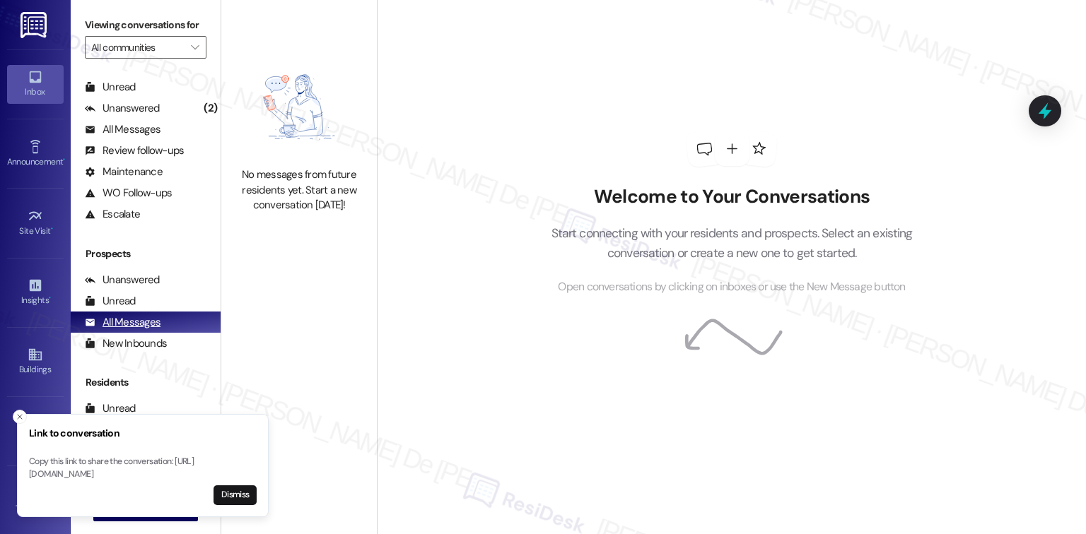
scroll to position [0, 0]
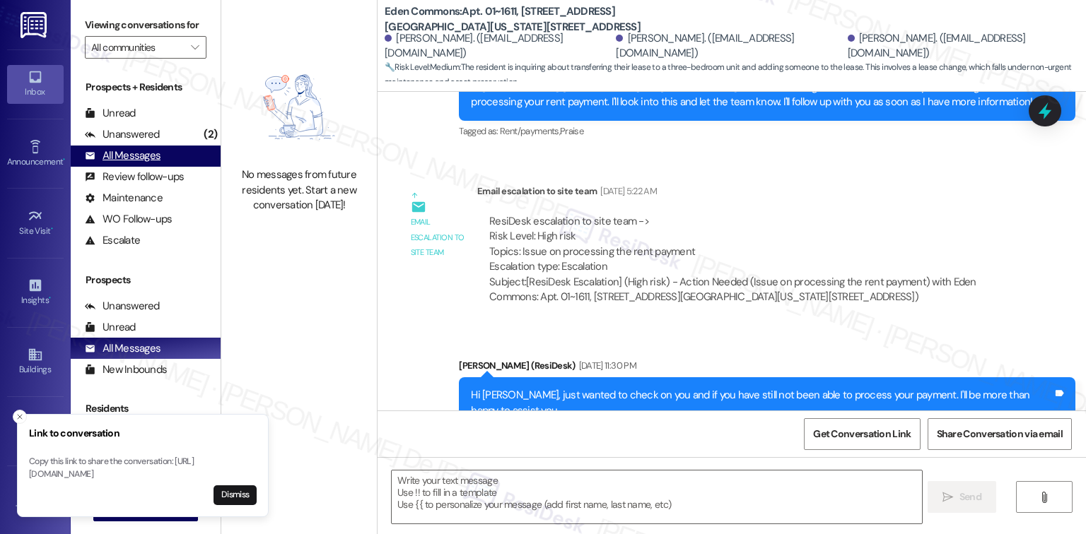
click at [144, 159] on div "All Messages" at bounding box center [123, 155] width 76 height 15
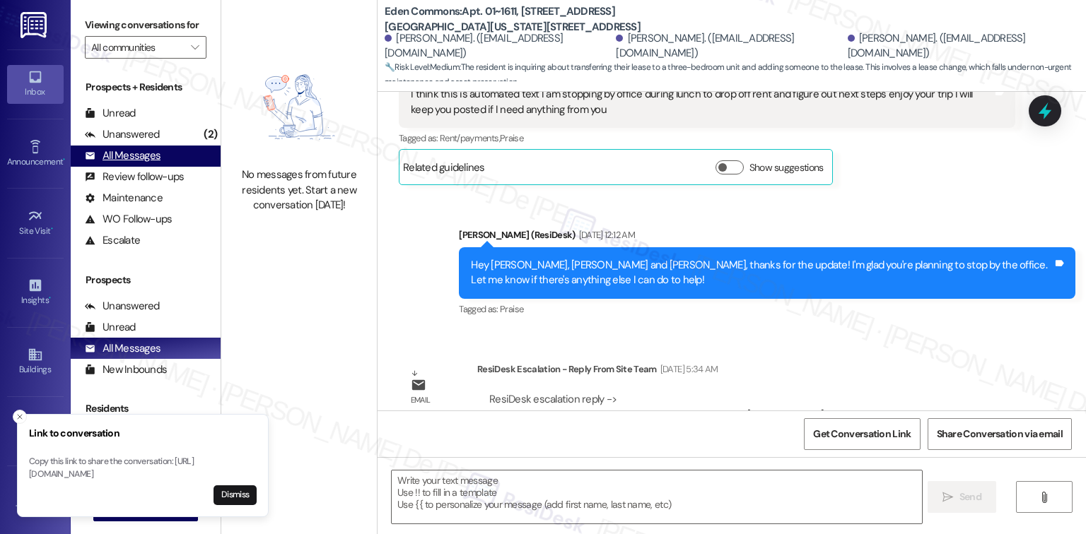
type textarea "Fetching suggested responses. Please feel free to read through the conversation…"
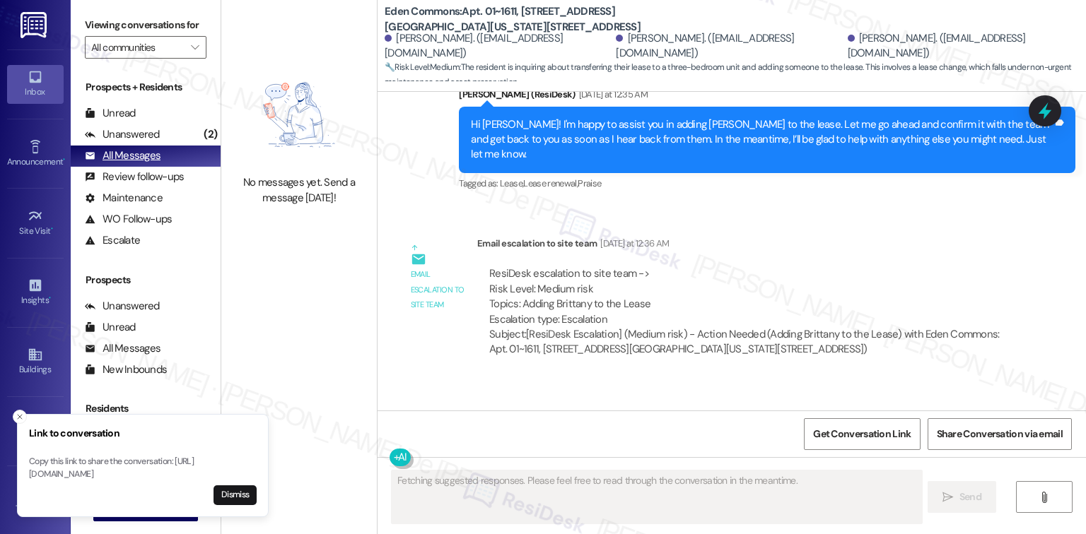
scroll to position [2035, 0]
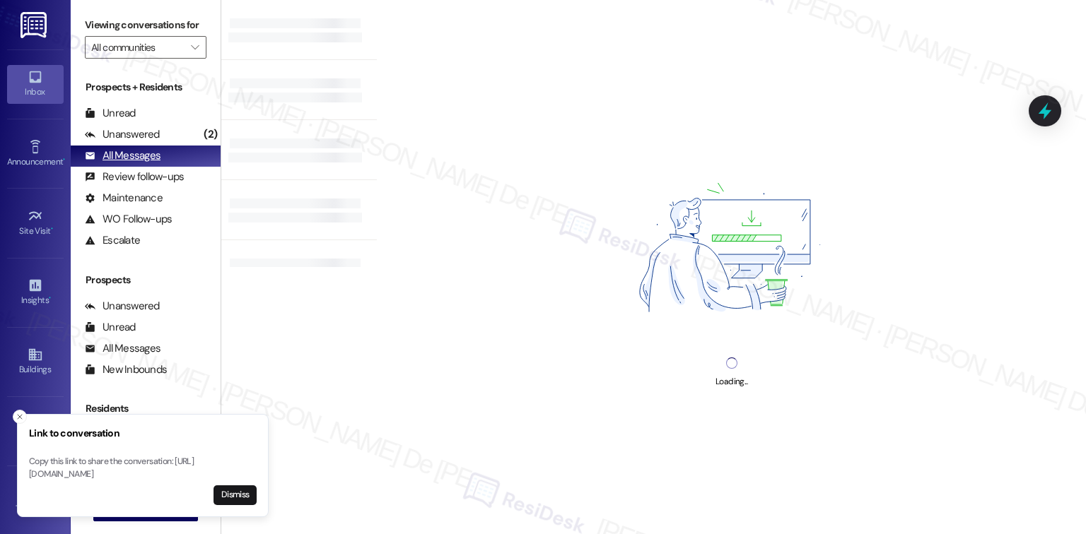
click at [144, 159] on div "All Messages" at bounding box center [123, 155] width 76 height 15
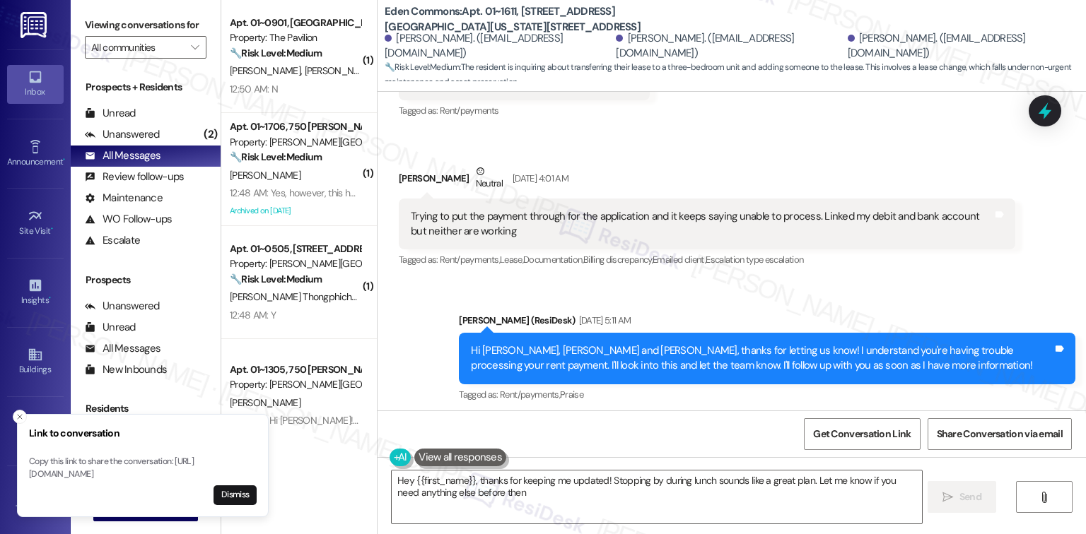
type textarea "Hey {{first_name}}, thanks for keeping me updated! Stopping by during lunch sou…"
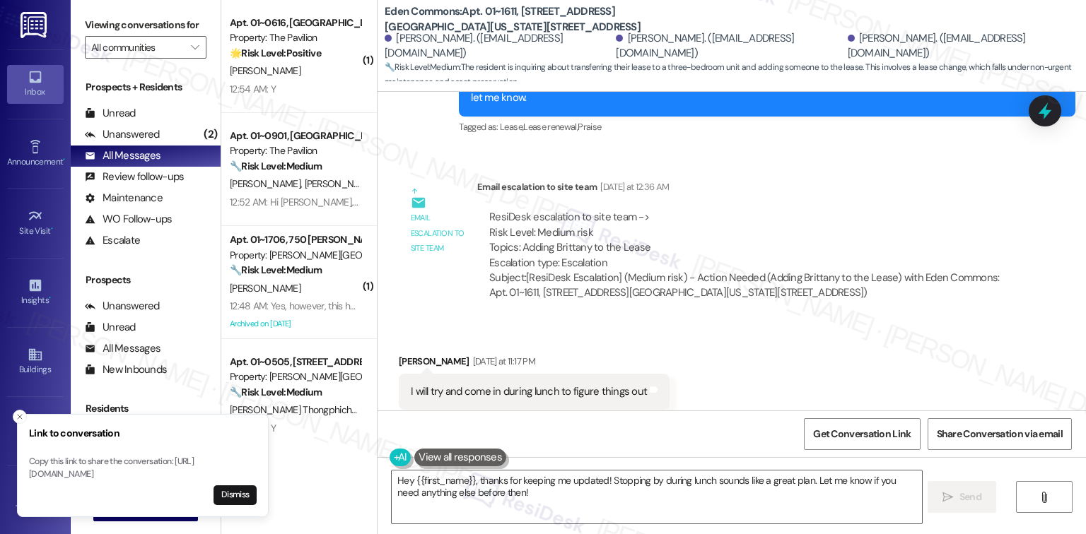
scroll to position [1124, 0]
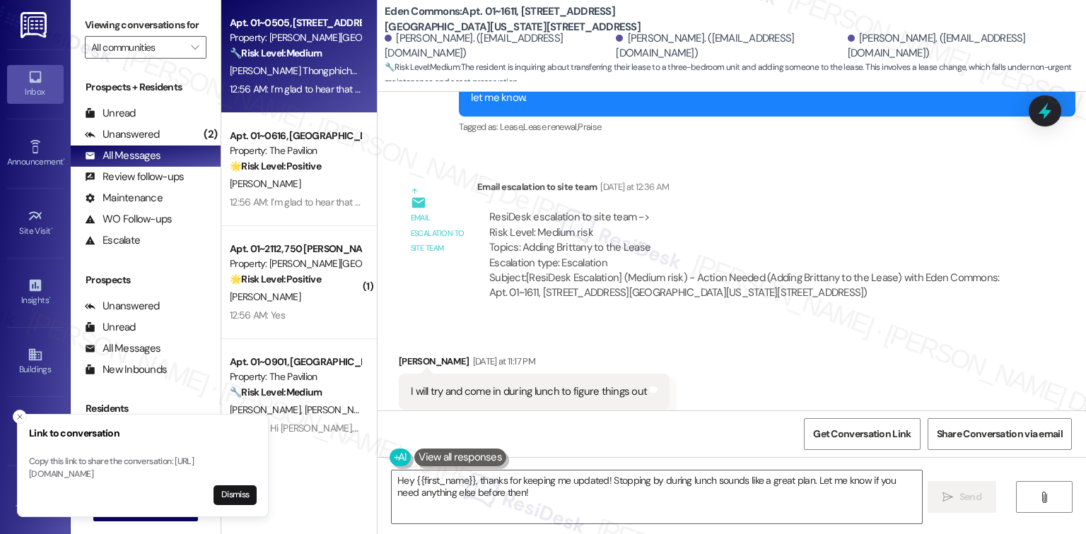
click at [362, 76] on span "S. Lamlerd" at bounding box center [383, 70] width 42 height 13
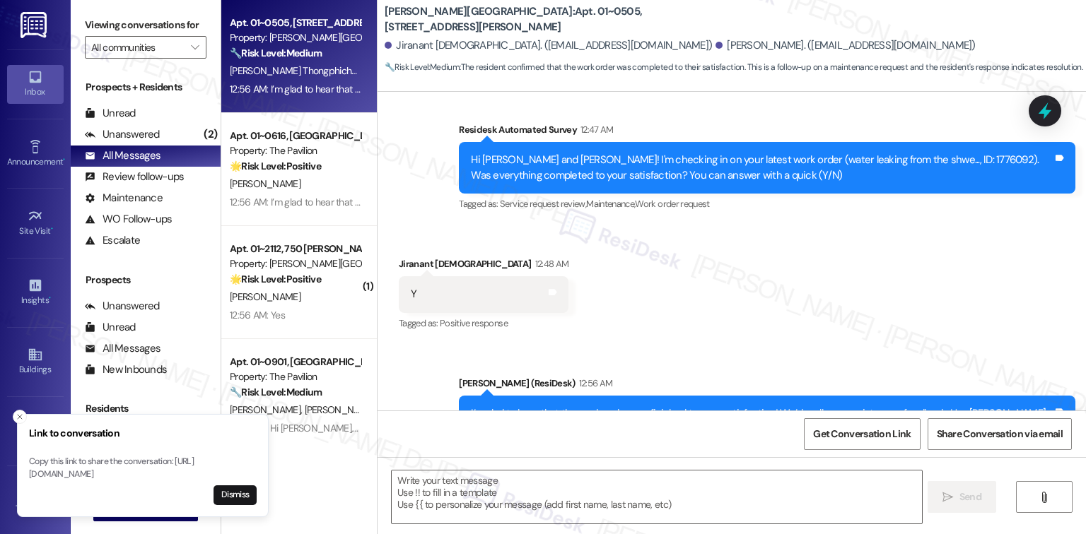
scroll to position [5115, 0]
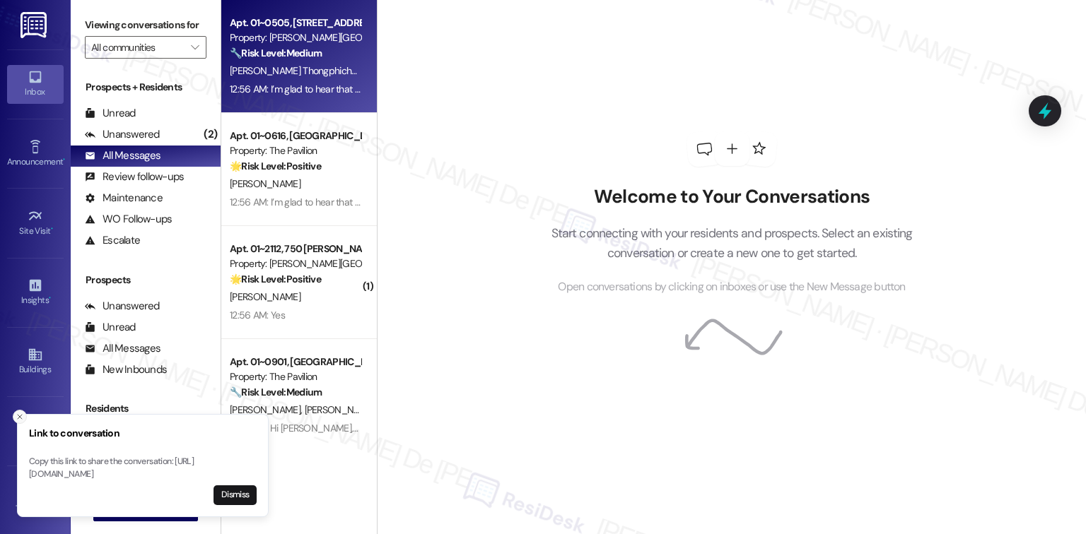
click at [14, 410] on button "Close toast" at bounding box center [20, 417] width 14 height 14
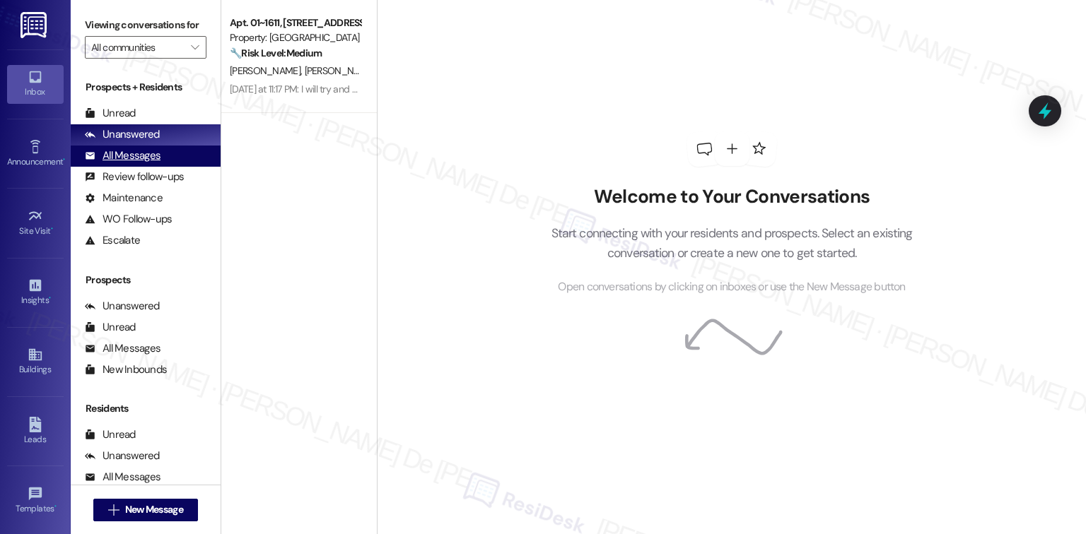
click at [141, 160] on div "All Messages" at bounding box center [123, 155] width 76 height 15
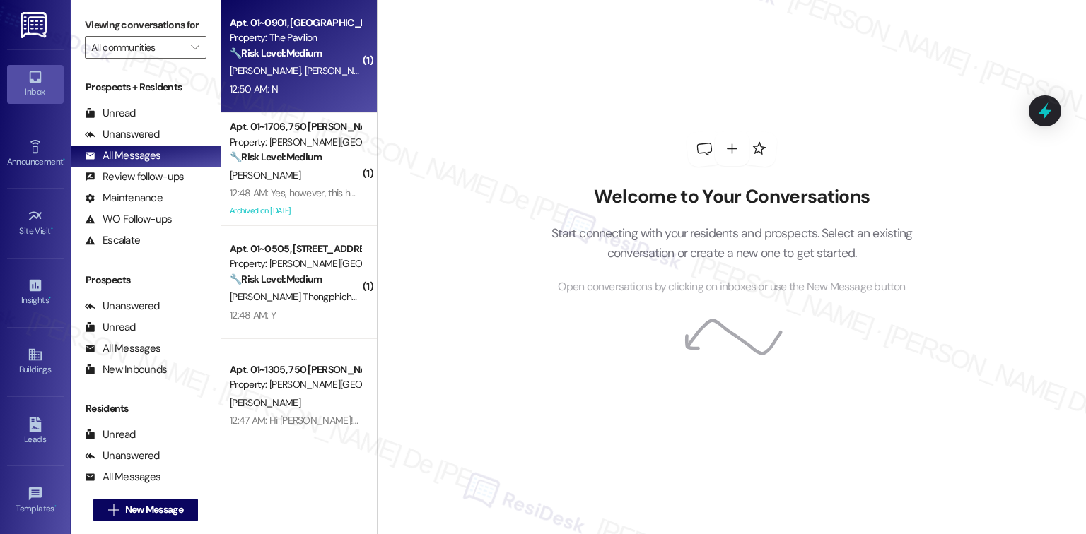
click at [313, 91] on div "12:50 AM: N 12:50 AM: N" at bounding box center [295, 90] width 134 height 18
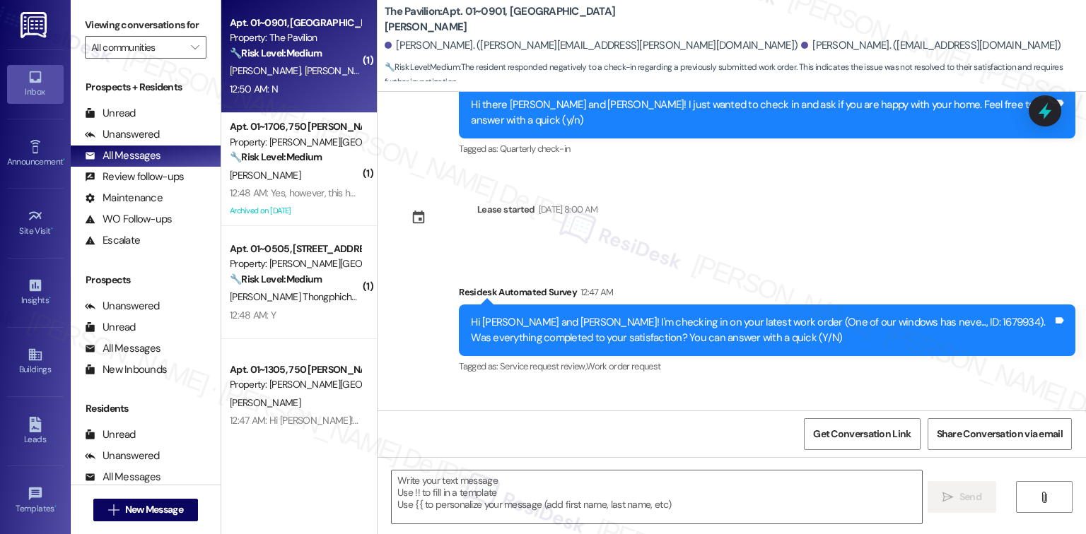
scroll to position [2075, 0]
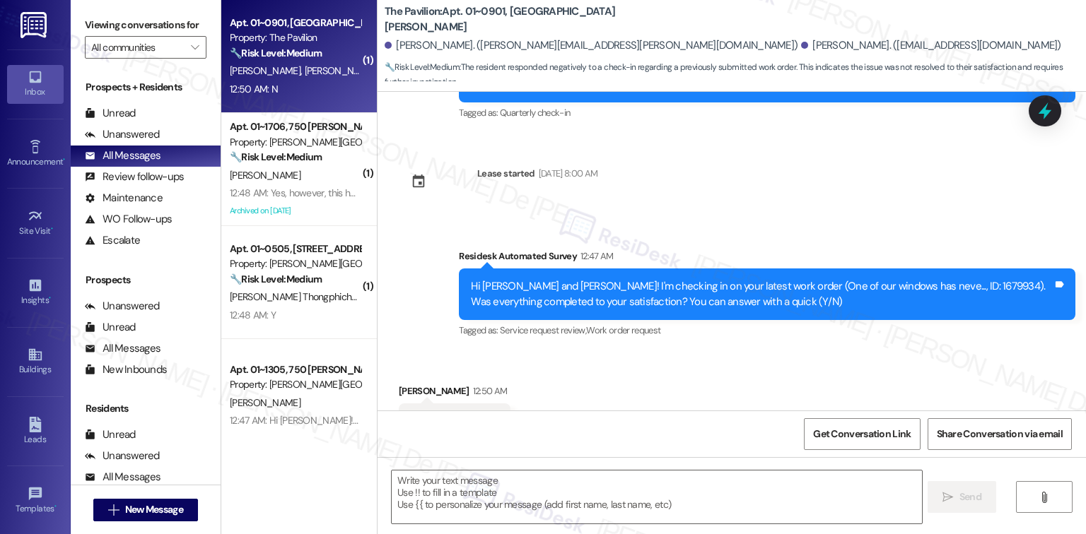
type textarea "Fetching suggested responses. Please feel free to read through the conversation…"
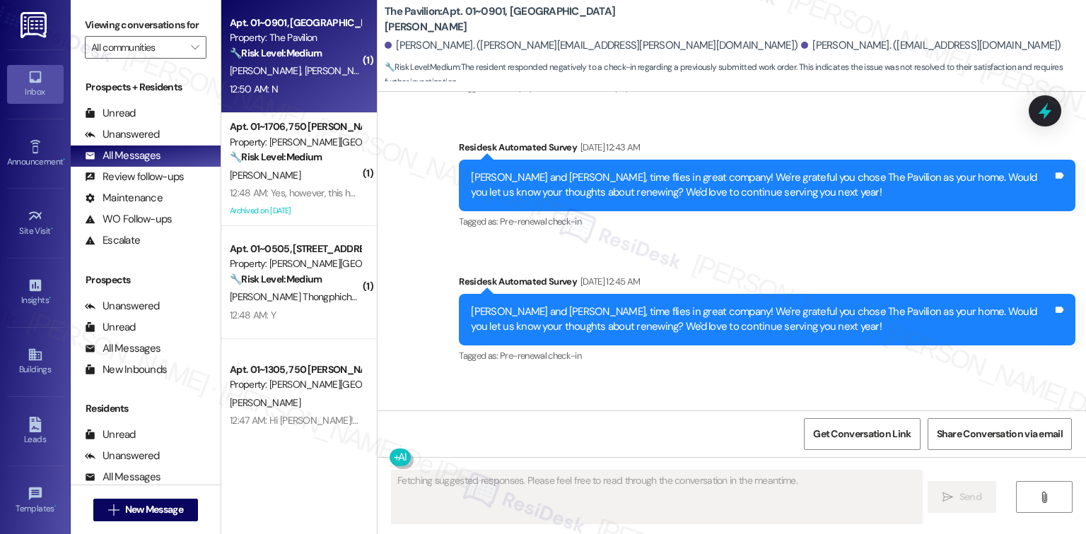
scroll to position [2076, 0]
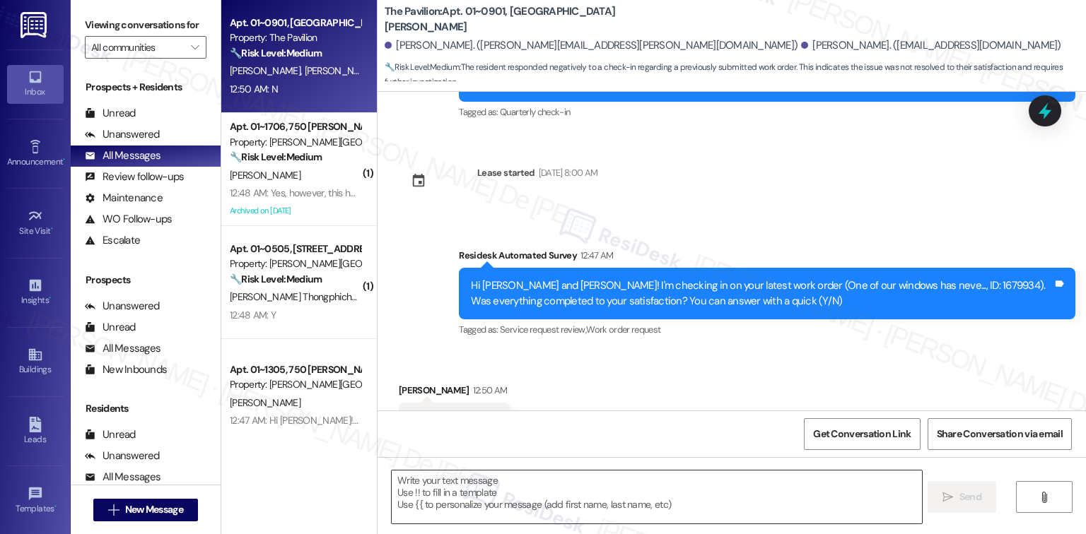
click at [537, 491] on textarea at bounding box center [656, 497] width 529 height 53
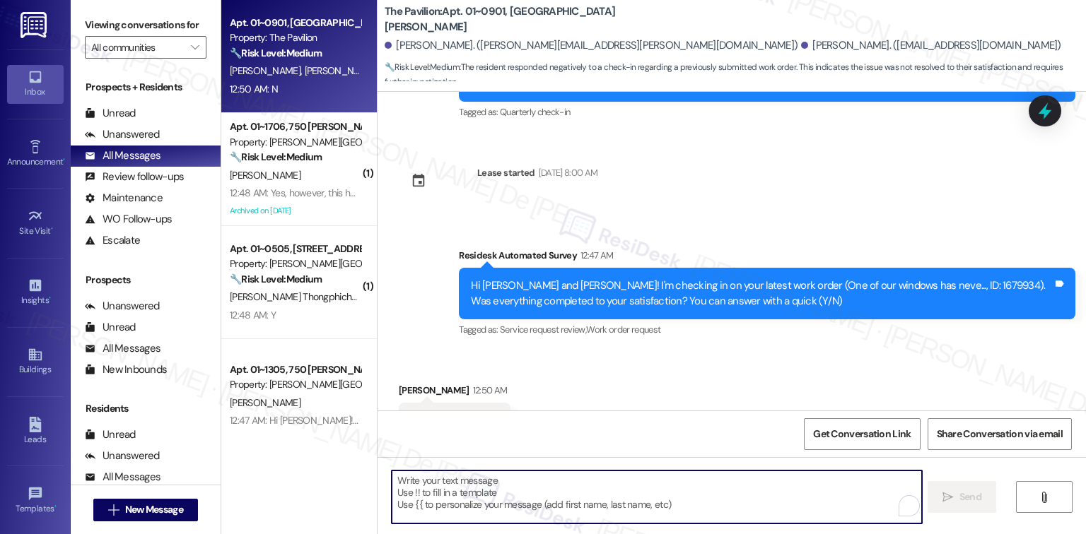
paste textarea "Hi {{first_name}}, I understand that work order ____ was not completed to your …"
type textarea "Hi {{first_name}}, I understand that work order ____ was not completed to your …"
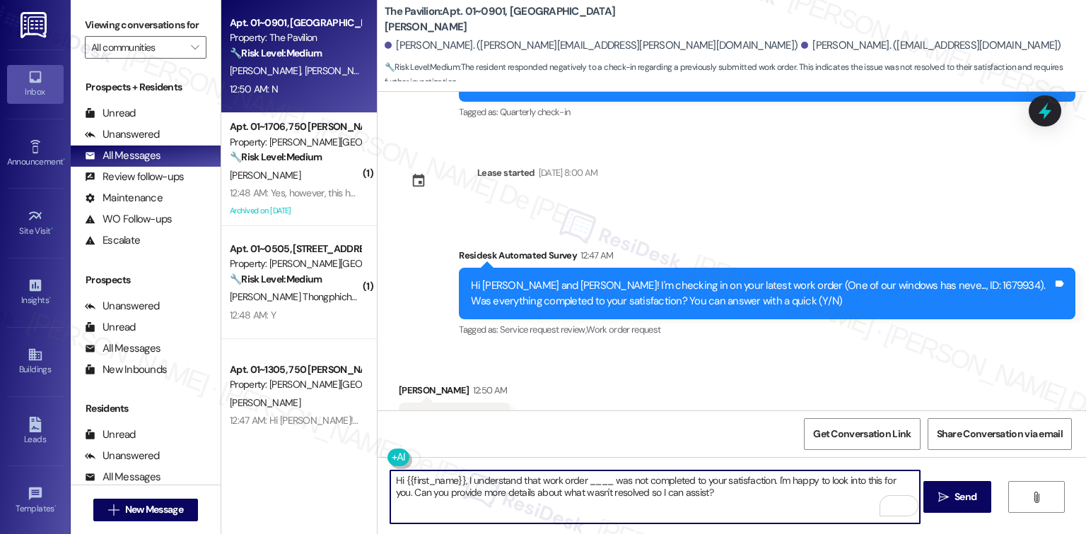
click at [585, 481] on textarea "Hi {{first_name}}, I understand that work order ____ was not completed to your …" at bounding box center [654, 497] width 529 height 53
type textarea "____"
click at [585, 481] on textarea "Hi {{first_name}}, I understand that work order ____ was not completed to your …" at bounding box center [654, 497] width 529 height 53
click at [588, 481] on textarea "Hi {{first_name}}, I understand that work order ____ was not completed to your …" at bounding box center [654, 497] width 529 height 53
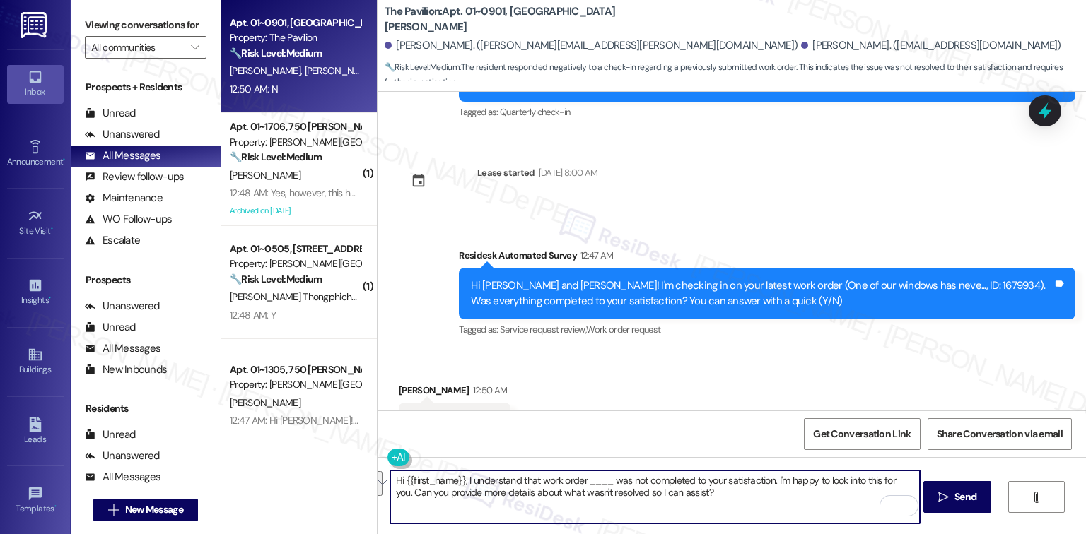
click at [588, 481] on textarea "Hi {{first_name}}, I understand that work order ____ was not completed to your …" at bounding box center [654, 497] width 529 height 53
click at [449, 481] on textarea "Hi {{first_name}}, I understand that work order 1679934 was not completed to yo…" at bounding box center [654, 497] width 529 height 53
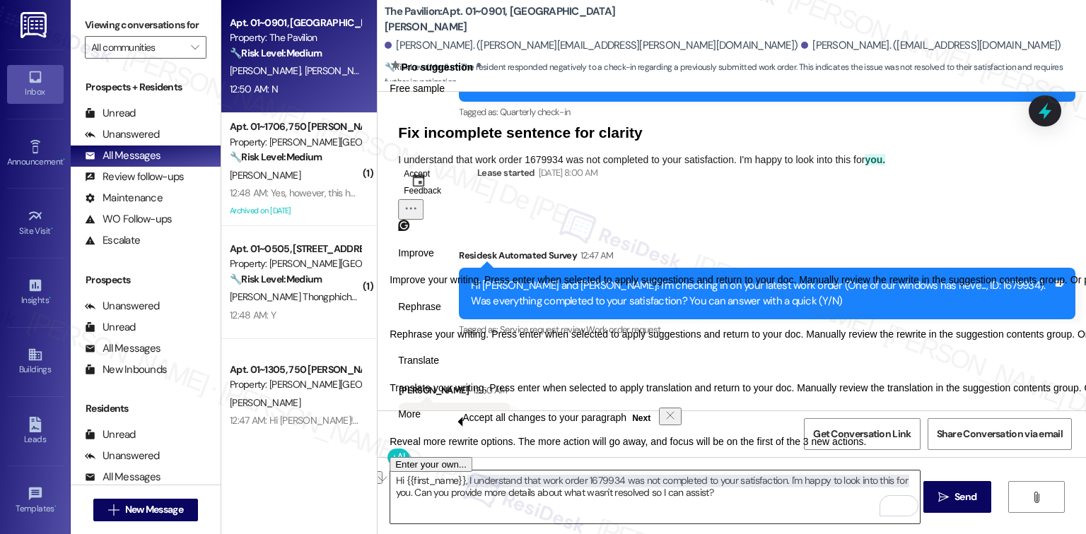
drag, startPoint x: 458, startPoint y: 481, endPoint x: 396, endPoint y: 481, distance: 62.2
click at [396, 481] on textarea "Hi {{first_name}}, I understand that work order 1679934 was not completed to yo…" at bounding box center [654, 497] width 529 height 53
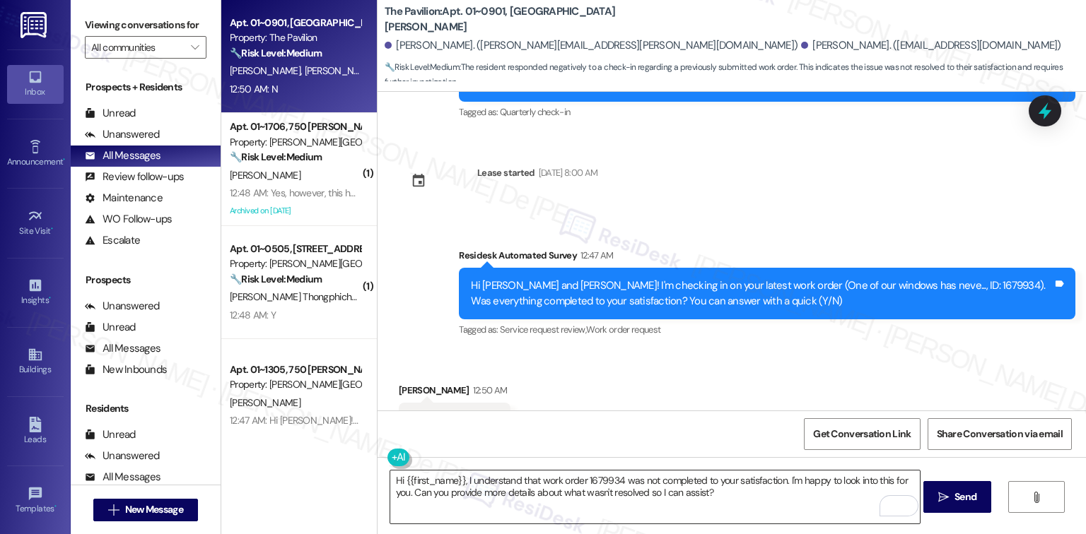
click at [433, 478] on textarea "Hi {{first_name}}, I understand that work order 1679934 was not completed to yo…" at bounding box center [654, 497] width 529 height 53
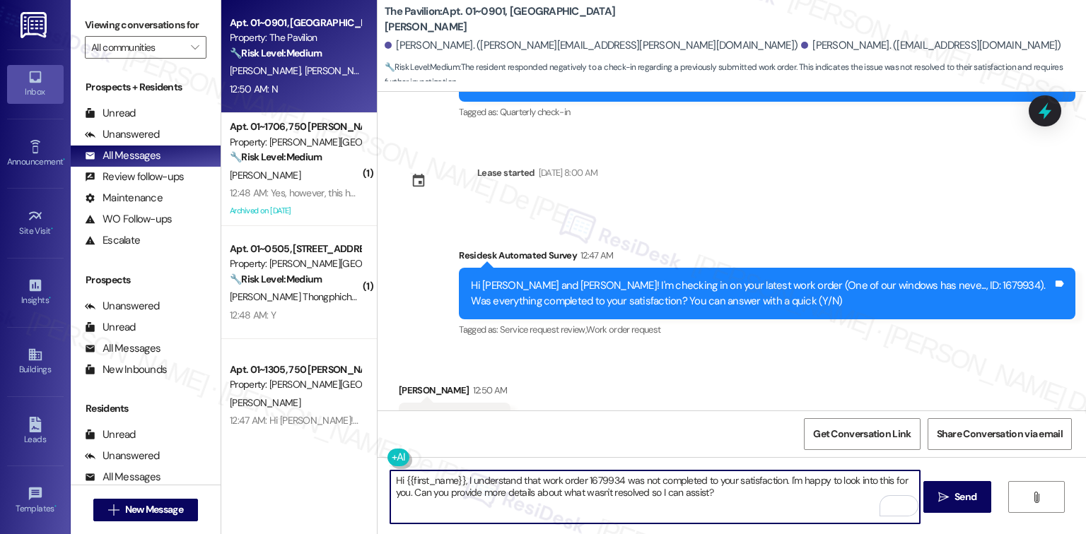
click at [433, 478] on textarea "Hi {{first_name}}, I understand that work order 1679934 was not completed to yo…" at bounding box center [654, 497] width 529 height 53
click at [433, 479] on textarea "Hi {{first_name}}, I understand that work order 1679934 was not completed to yo…" at bounding box center [654, 497] width 529 height 53
click at [433, 480] on textarea "Hi {{first_name}}, I understand that work order 1679934 was not completed to yo…" at bounding box center [654, 497] width 529 height 53
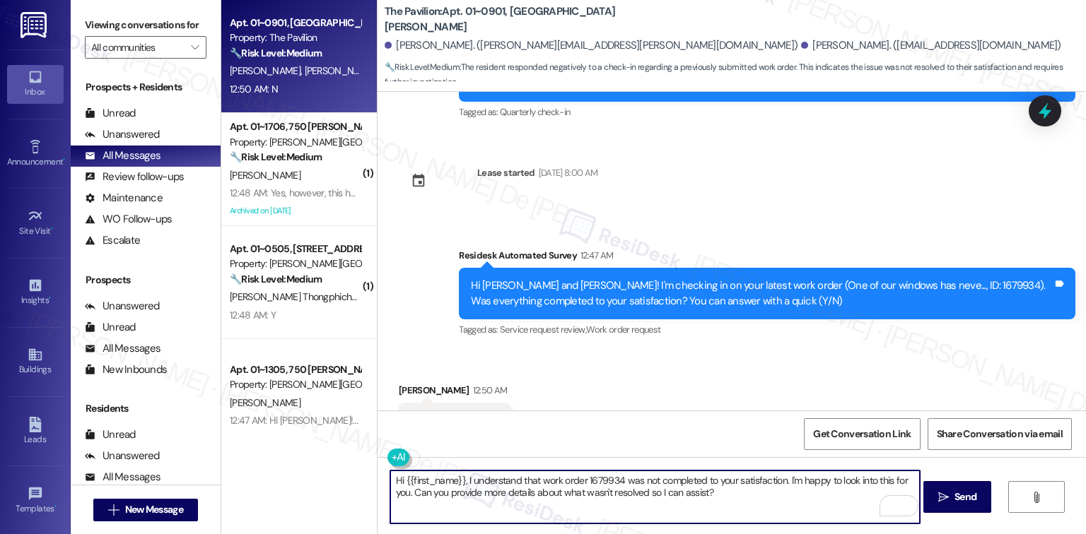
click at [452, 479] on textarea "Hi {{first_name}}, I understand that work order 1679934 was not completed to yo…" at bounding box center [654, 497] width 529 height 53
click at [456, 480] on textarea "Hi {{first_name}}, I understand that work order 1679934 was not completed to yo…" at bounding box center [654, 497] width 529 height 53
click at [764, 497] on textarea "Hi Sean, I understand that work order 1679934 was not completed to your satisfa…" at bounding box center [654, 497] width 529 height 53
type textarea "Hi Sean, I understand that work order 1679934 was not completed to your satisfa…"
click at [967, 497] on span "Send" at bounding box center [965, 497] width 22 height 15
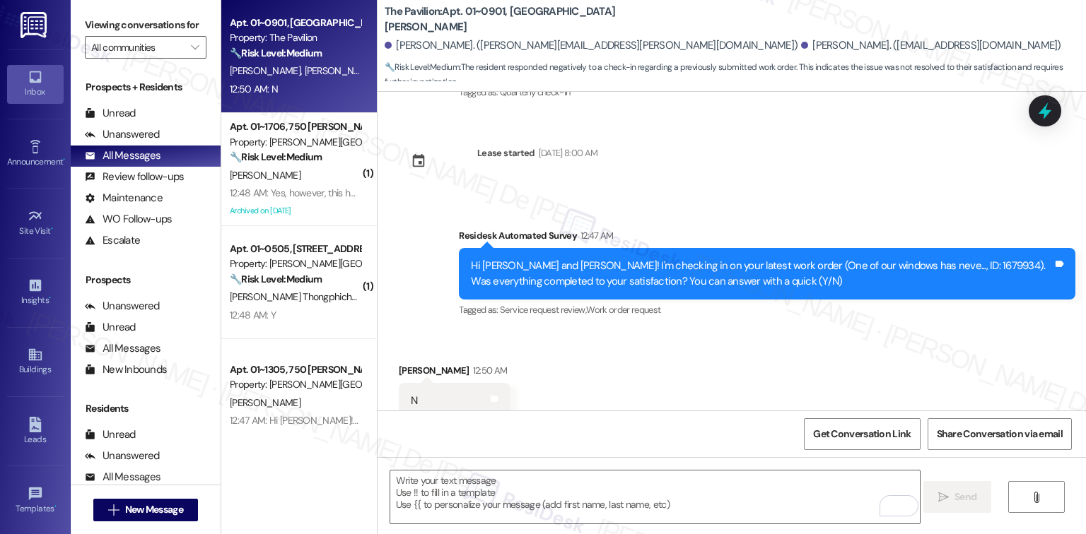
scroll to position [2189, 0]
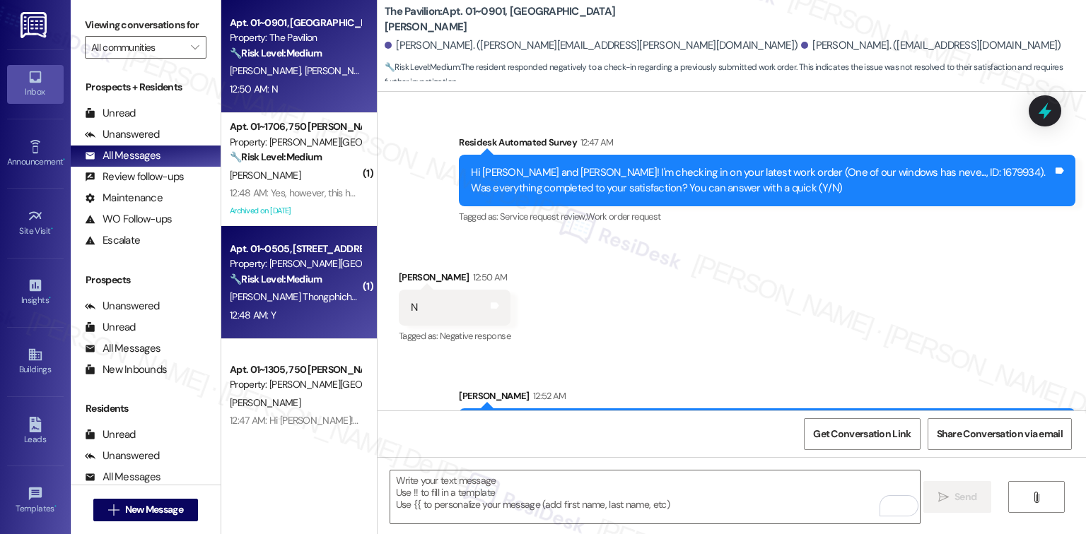
click at [288, 305] on div "J. Thongphichai S. Lamlerd" at bounding box center [295, 297] width 134 height 18
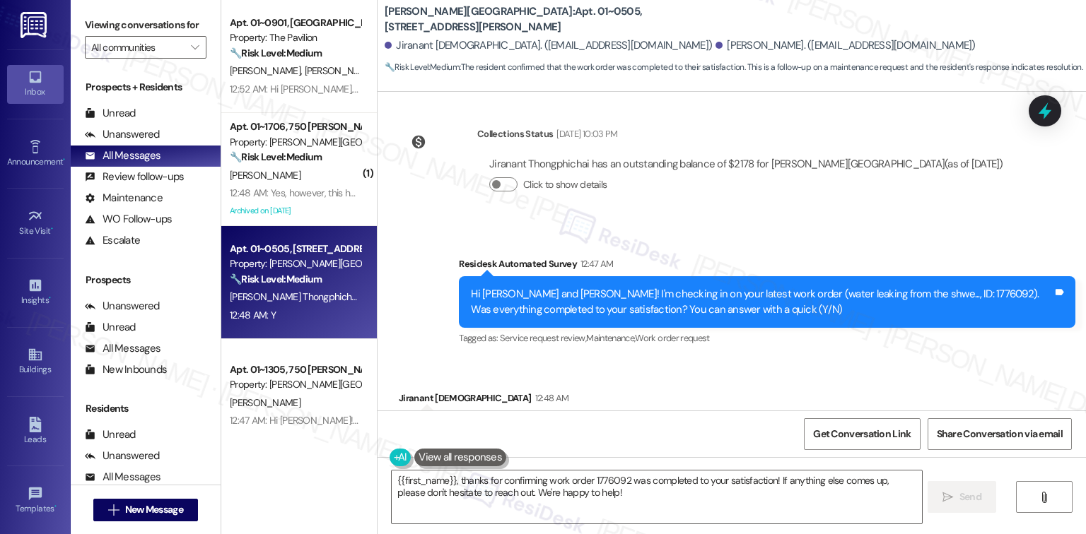
scroll to position [4982, 0]
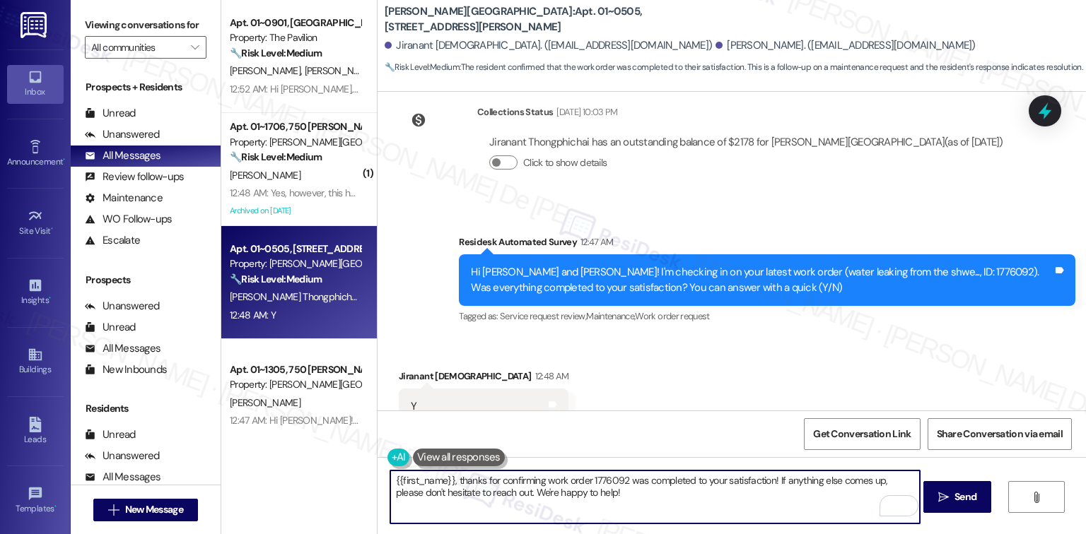
drag, startPoint x: 596, startPoint y: 494, endPoint x: 333, endPoint y: 463, distance: 264.8
click at [328, 464] on div "Apt. 01~0901, One Lafayette Plaisance Property: The Pavilion 🔧 Risk Level: Medi…" at bounding box center [653, 267] width 865 height 534
paste textarea "I'm happy the work order was completed to your satisfaction! We'd also love to …"
drag, startPoint x: 533, startPoint y: 498, endPoint x: 328, endPoint y: 459, distance: 208.7
click at [328, 459] on div "Apt. 01~0901, One Lafayette Plaisance Property: The Pavilion 🔧 Risk Level: Medi…" at bounding box center [653, 267] width 865 height 534
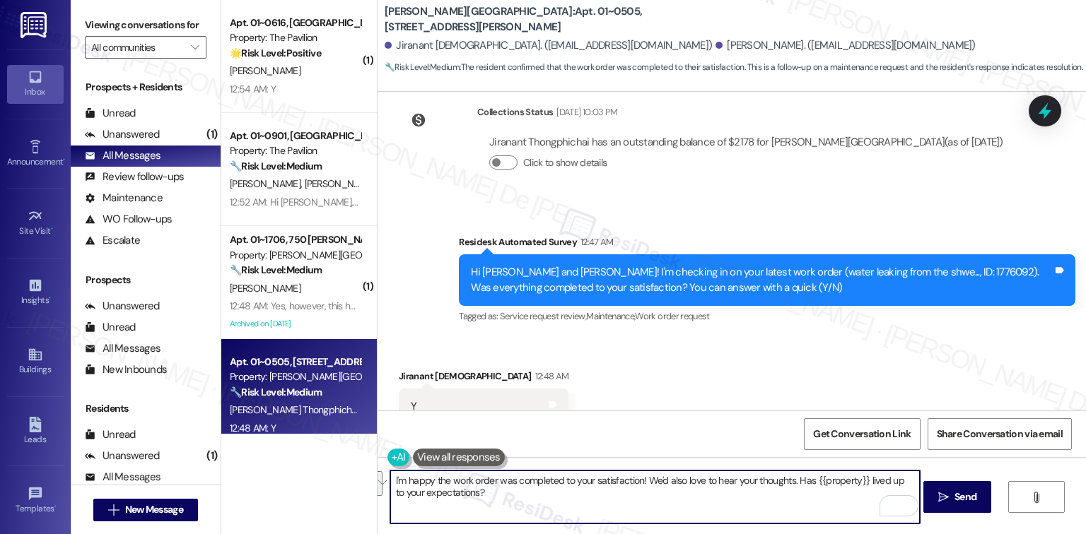
scroll to position [1124, 0]
paste textarea "Plan: 30 left Extra: 0 left Upgrade Plan cristel.joy.de.jes... Back to Sidebar …"
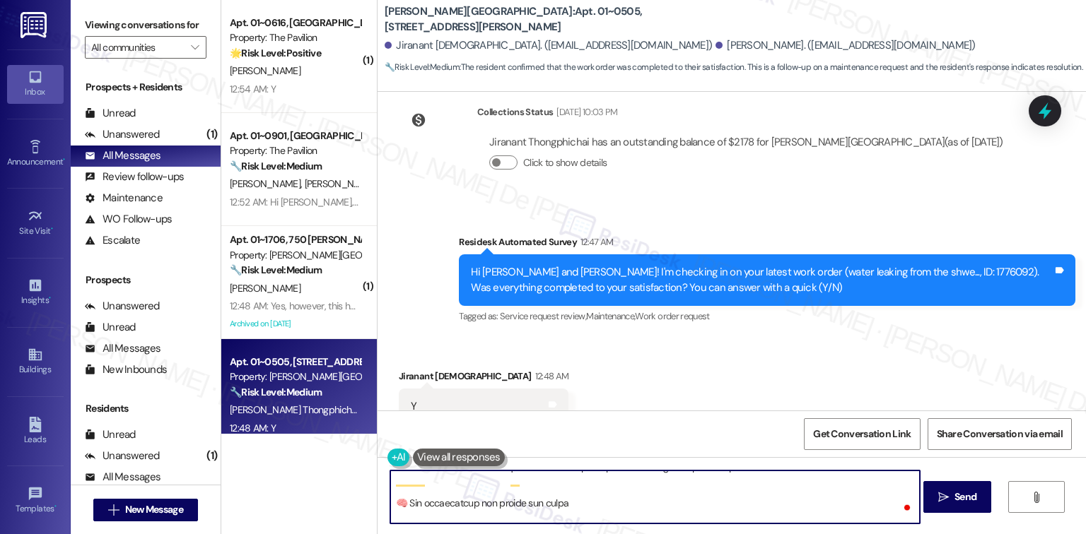
scroll to position [0, 0]
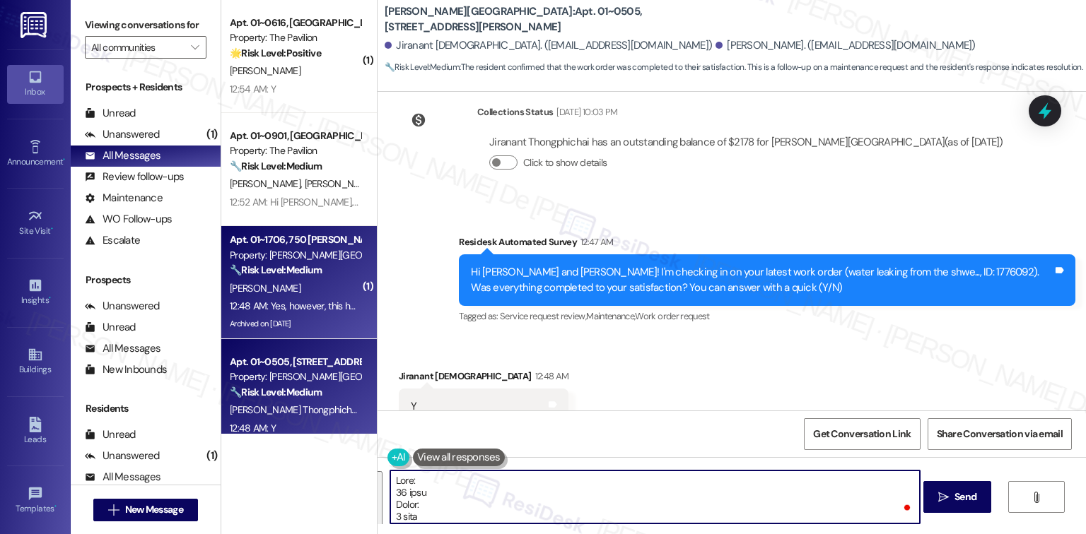
drag, startPoint x: 440, startPoint y: 490, endPoint x: 333, endPoint y: 303, distance: 215.6
click at [333, 303] on div "( 1 ) Apt. 01~0616, One Lafayette Plaisance Property: The Pavilion 🌟 Risk Level…" at bounding box center [653, 267] width 865 height 534
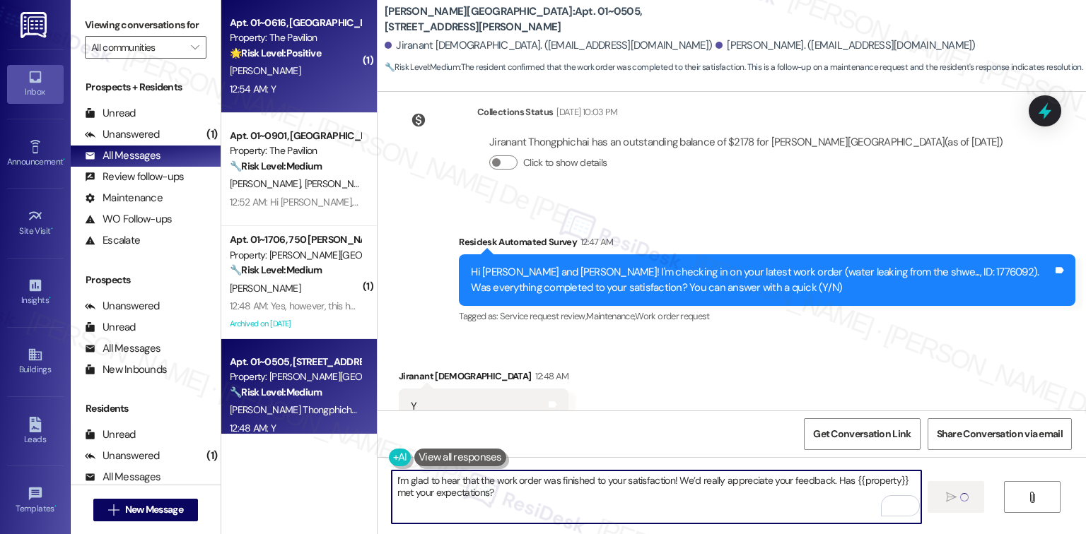
type textarea "I’m glad to hear that the work order was finished to your satisfaction! We’d re…"
click at [281, 74] on div "M. Spiece" at bounding box center [295, 71] width 134 height 18
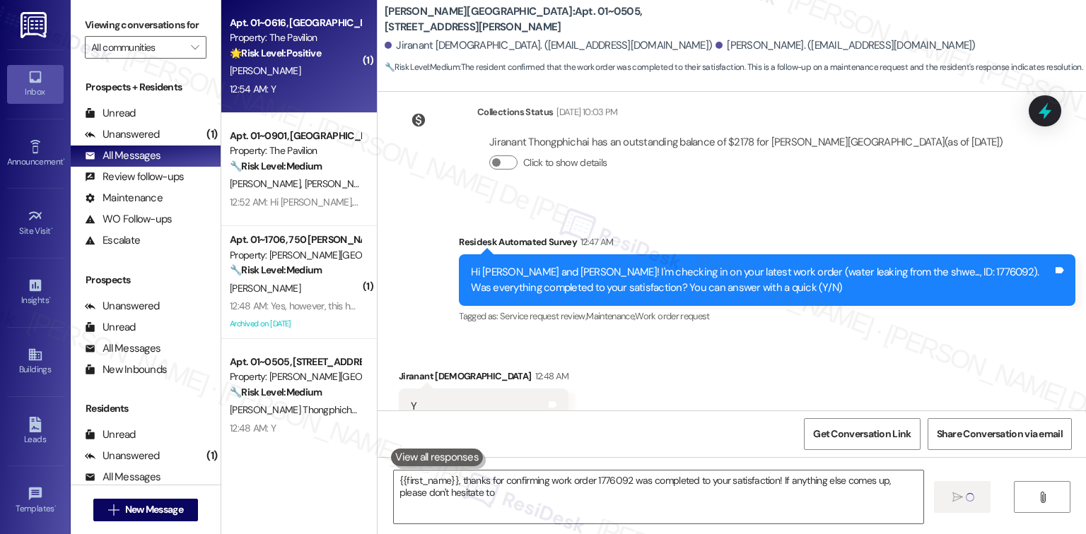
type textarea "{{first_name}}, thanks for confirming work order 1776092 was completed to your …"
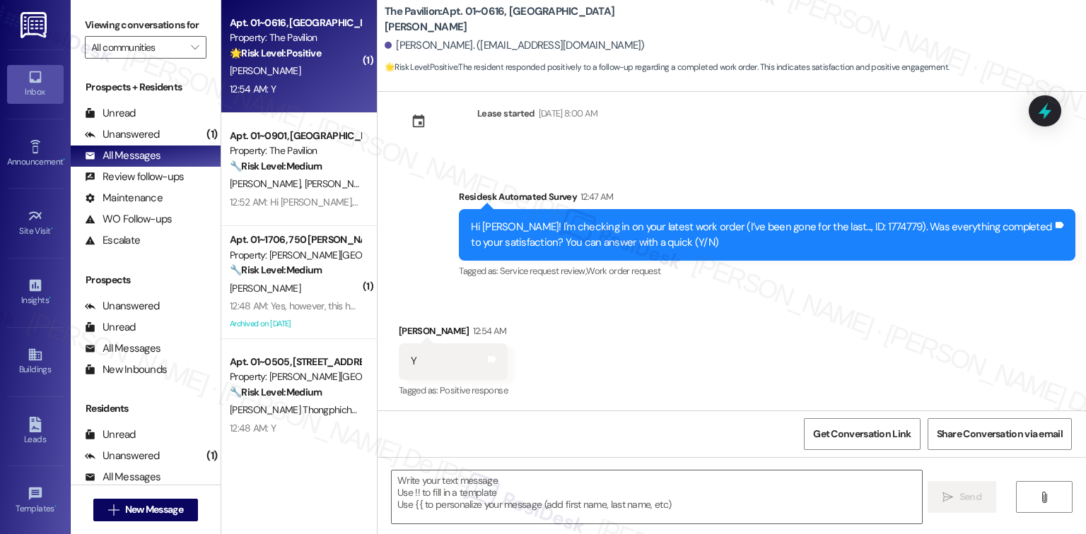
scroll to position [3670, 0]
click at [500, 500] on textarea at bounding box center [656, 497] width 529 height 53
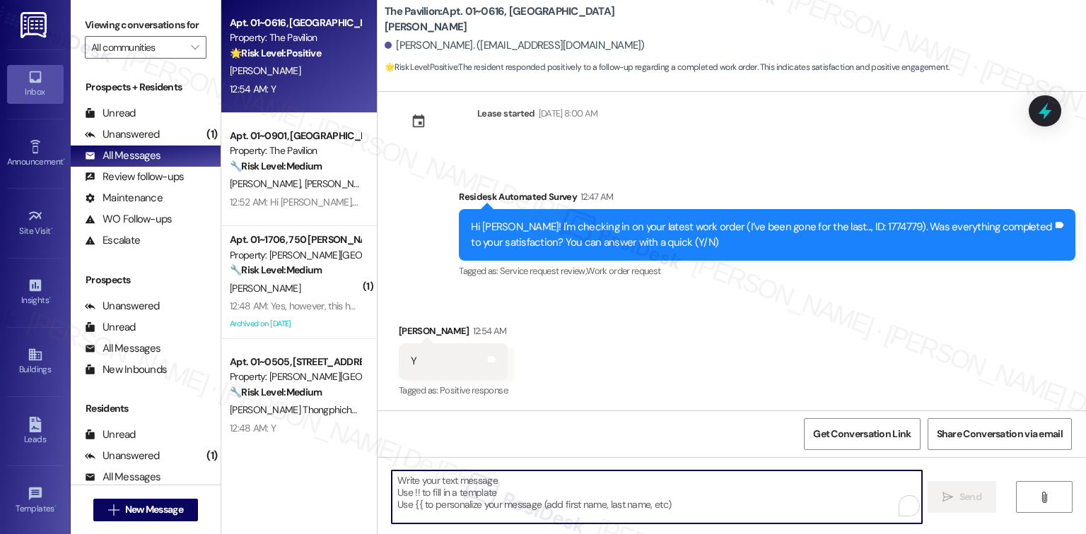
paste textarea "Plan: 30 left Extra: 0 left Upgrade Plan cristel.joy.de.jes... Back to Sidebar …"
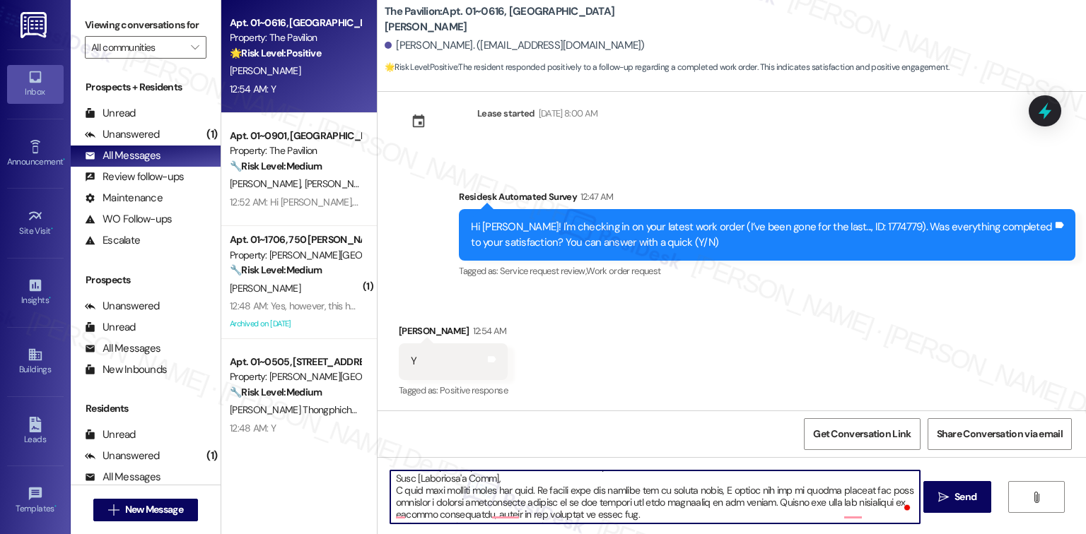
scroll to position [416, 0]
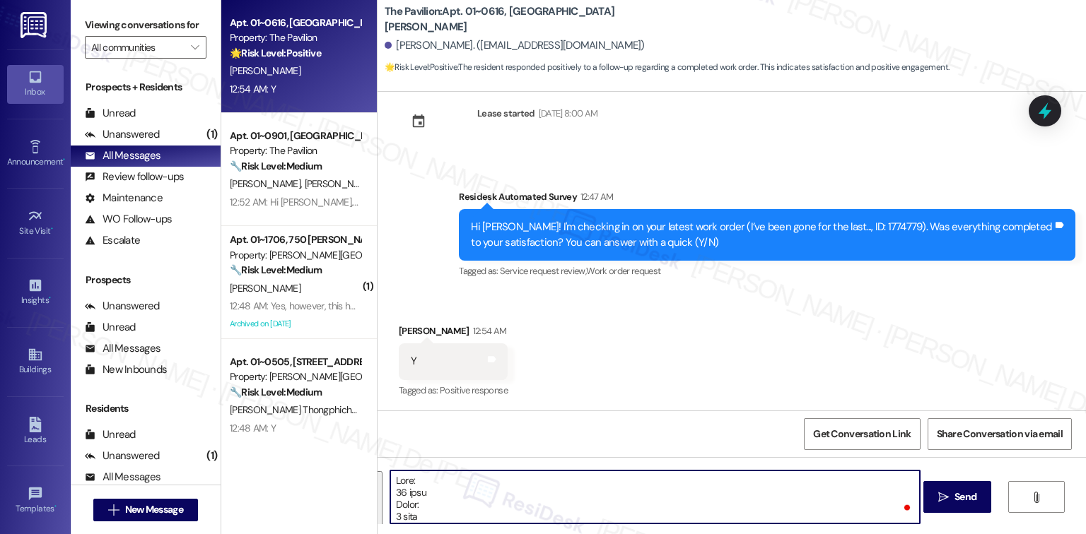
drag, startPoint x: 454, startPoint y: 486, endPoint x: 362, endPoint y: 471, distance: 93.2
click at [362, 471] on div "Apt. 01~0616, One Lafayette Plaisance Property: The Pavilion 🌟 Risk Level: Posi…" at bounding box center [653, 267] width 865 height 534
click at [672, 505] on textarea "I’m glad to hear that the work order was finished to your satisfaction! We’d re…" at bounding box center [654, 497] width 529 height 53
click at [559, 511] on textarea "I’m glad to hear that the work order was finished to your satisfaction! We’d re…" at bounding box center [654, 497] width 529 height 53
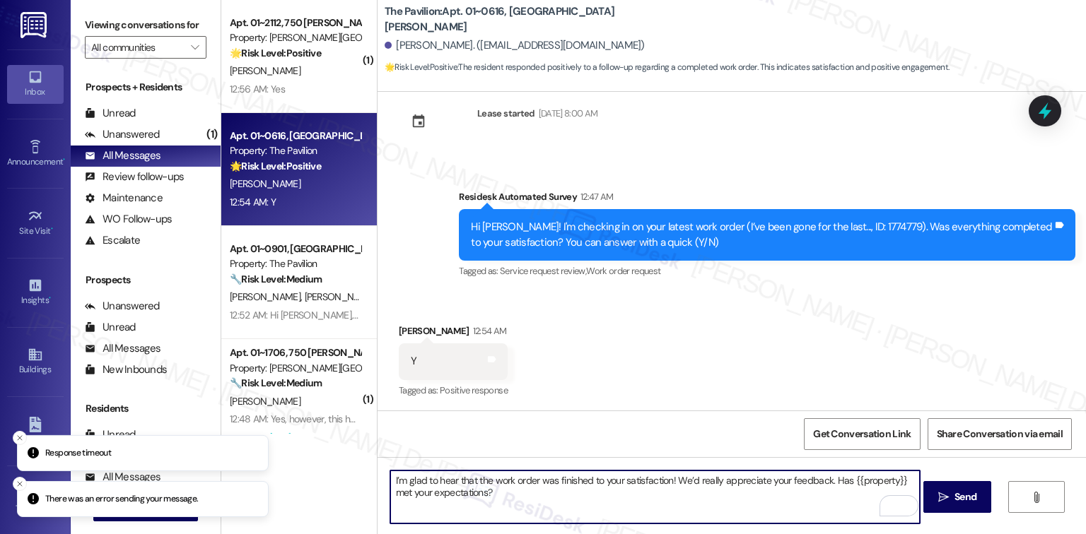
click at [390, 478] on textarea "I’m glad to hear that the work order was finished to your satisfaction! We’d re…" at bounding box center [654, 497] width 529 height 53
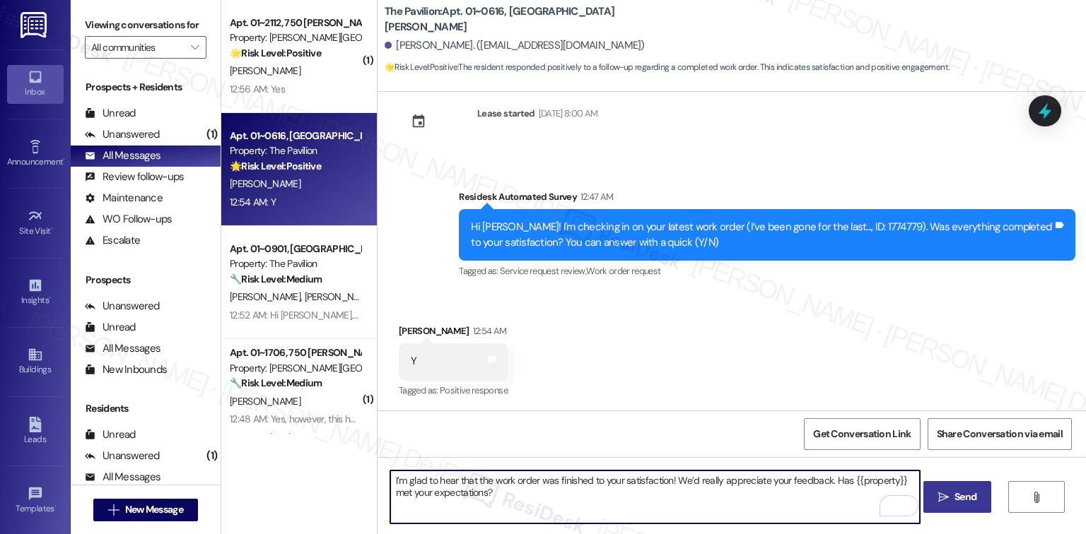
type textarea "I’m glad to hear that the work order was finished to your satisfaction! We’d re…"
click at [971, 499] on span "Send" at bounding box center [965, 497] width 22 height 15
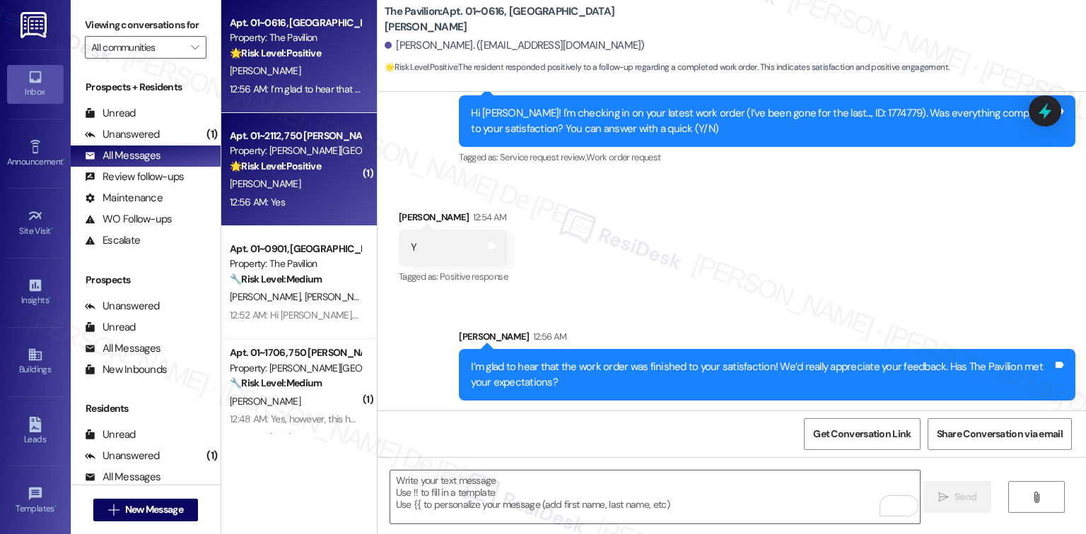
click at [281, 127] on div "Apt. 01~2112, 750 N. Dearborn Property: Asbury Plaza 🌟 Risk Level: Positive The…" at bounding box center [299, 169] width 156 height 113
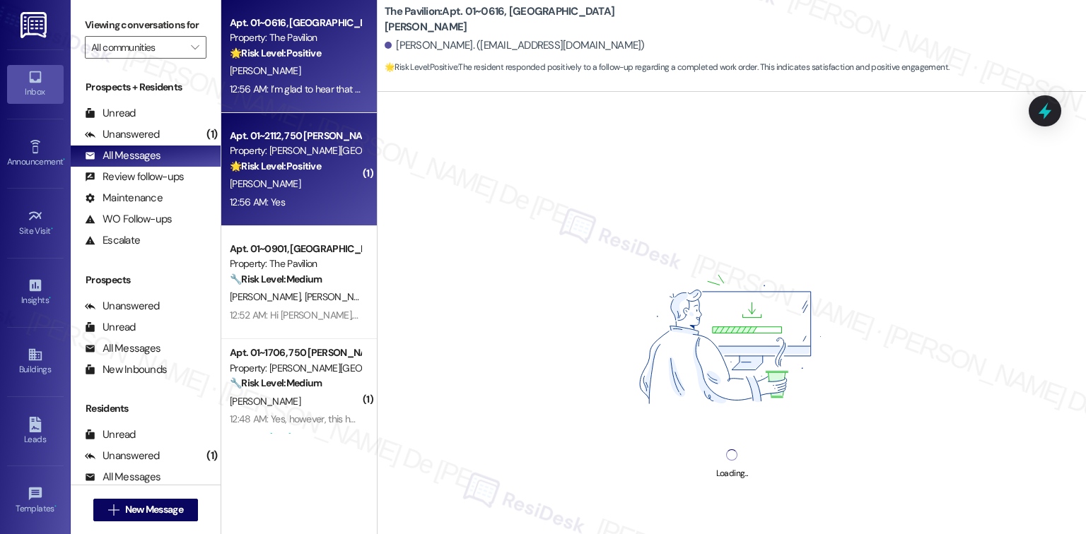
click at [317, 92] on div "12:56 AM: I’m glad to hear that the work order was finished to your satisfactio…" at bounding box center [554, 89] width 648 height 13
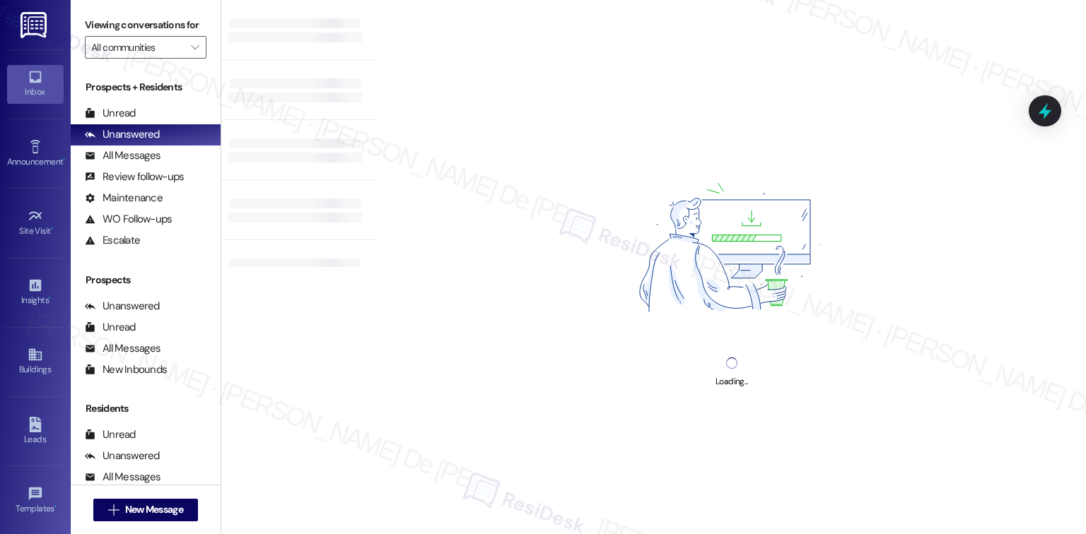
scroll to position [1124, 0]
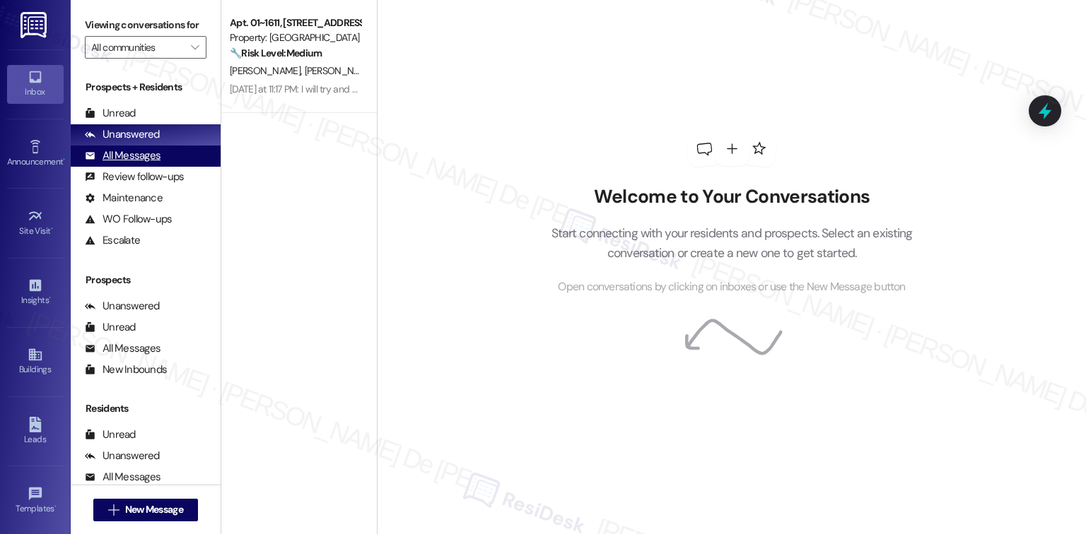
click at [158, 152] on div "All Messages" at bounding box center [123, 155] width 76 height 15
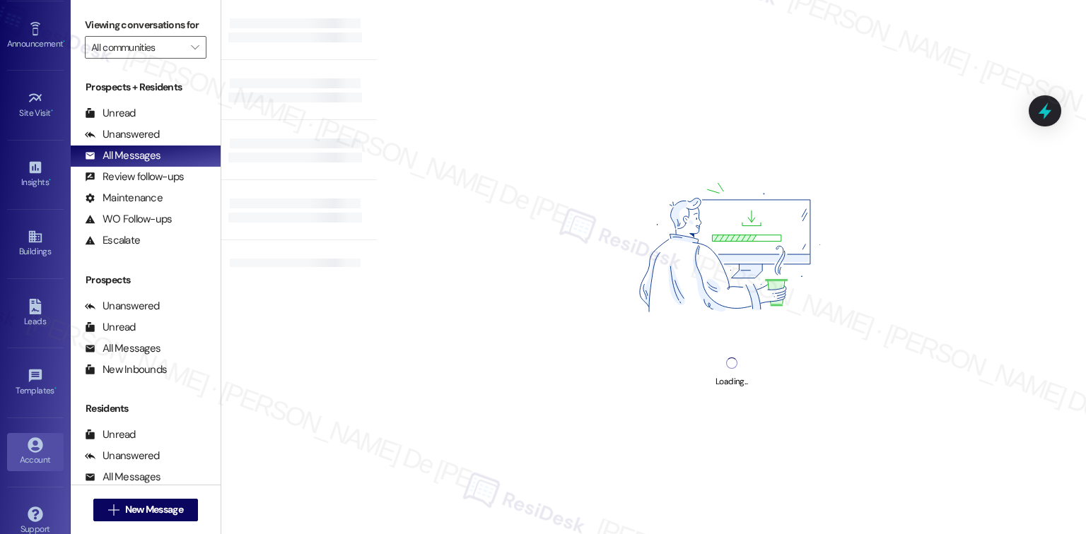
scroll to position [136, 0]
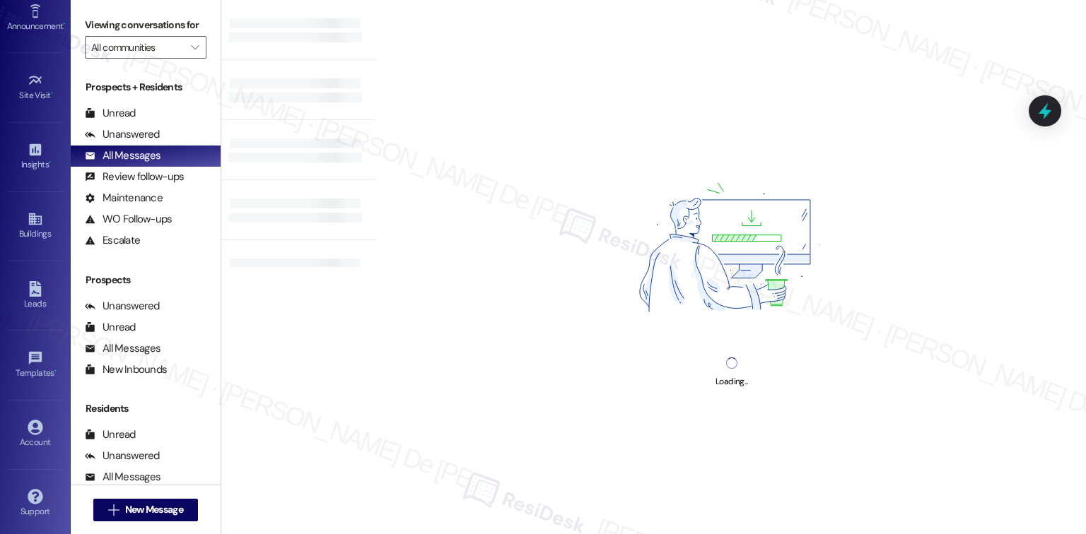
click at [46, 400] on div "Account Go to Account" at bounding box center [35, 434] width 57 height 69
click at [30, 421] on icon at bounding box center [36, 428] width 16 height 16
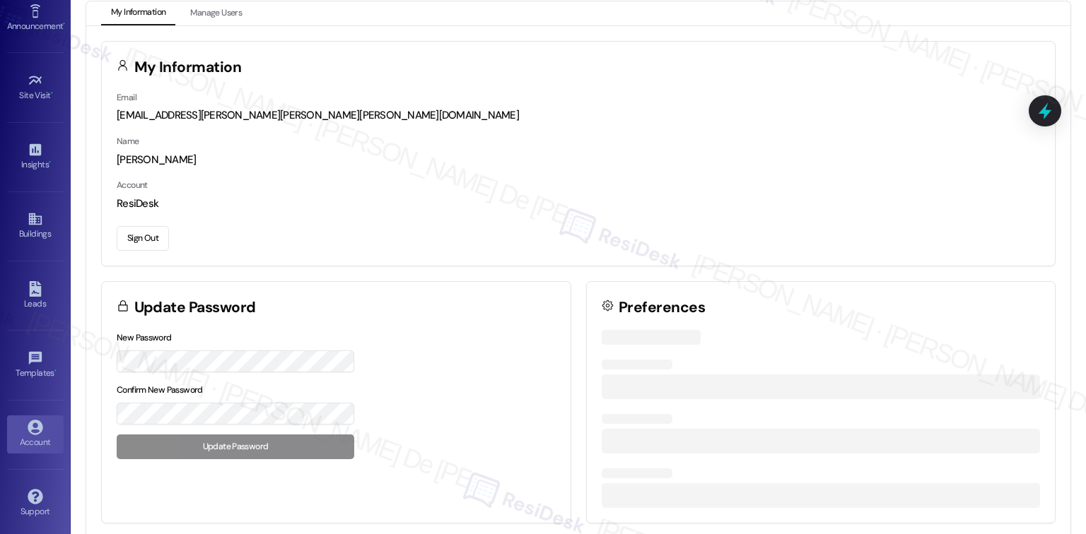
scroll to position [18, 0]
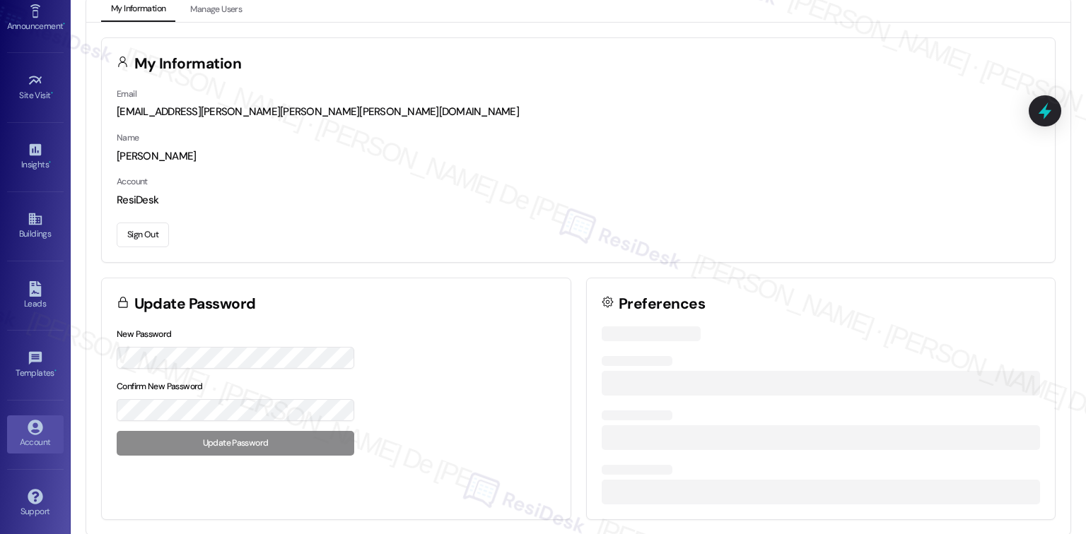
click at [149, 232] on button "Sign Out" at bounding box center [143, 235] width 52 height 25
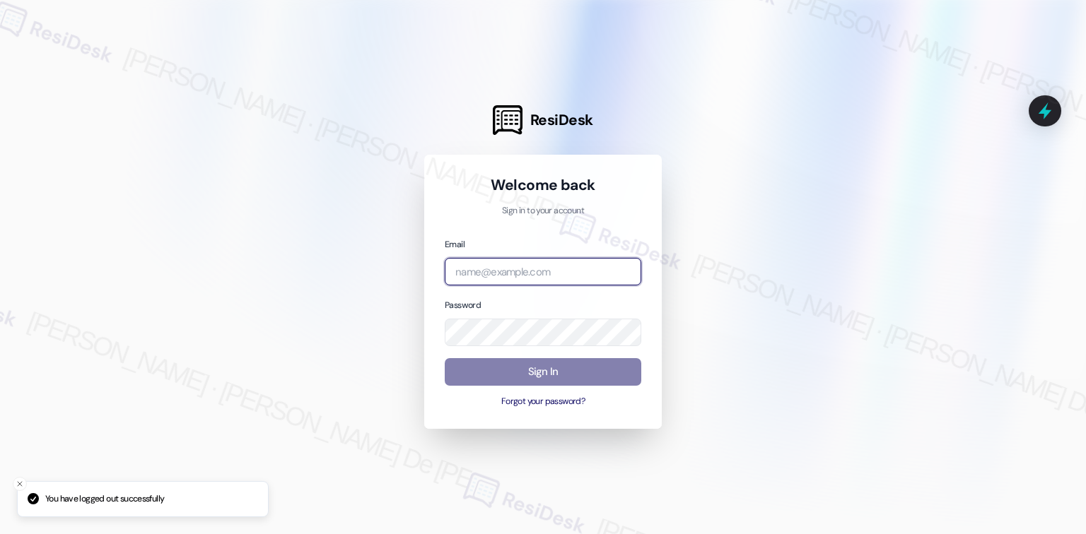
click at [540, 271] on input "email" at bounding box center [543, 272] width 197 height 28
click at [563, 269] on input "email" at bounding box center [543, 272] width 197 height 28
click at [560, 267] on input "email" at bounding box center [543, 272] width 197 height 28
type input "automated-surveys-ptla-cristel.joy.de.jesus@ptla.com"
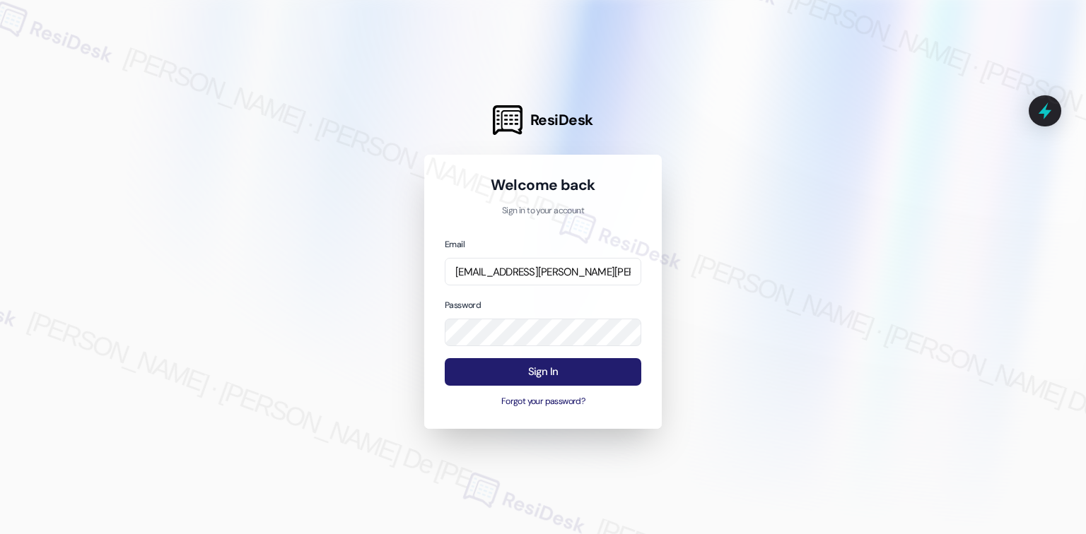
click at [568, 375] on button "Sign In" at bounding box center [543, 372] width 197 height 28
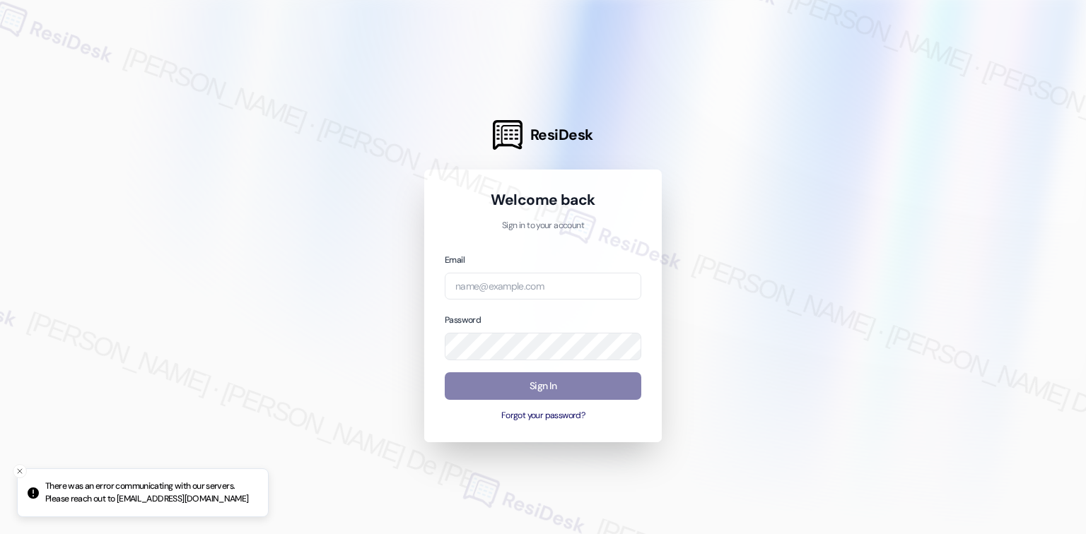
scroll to position [1124, 0]
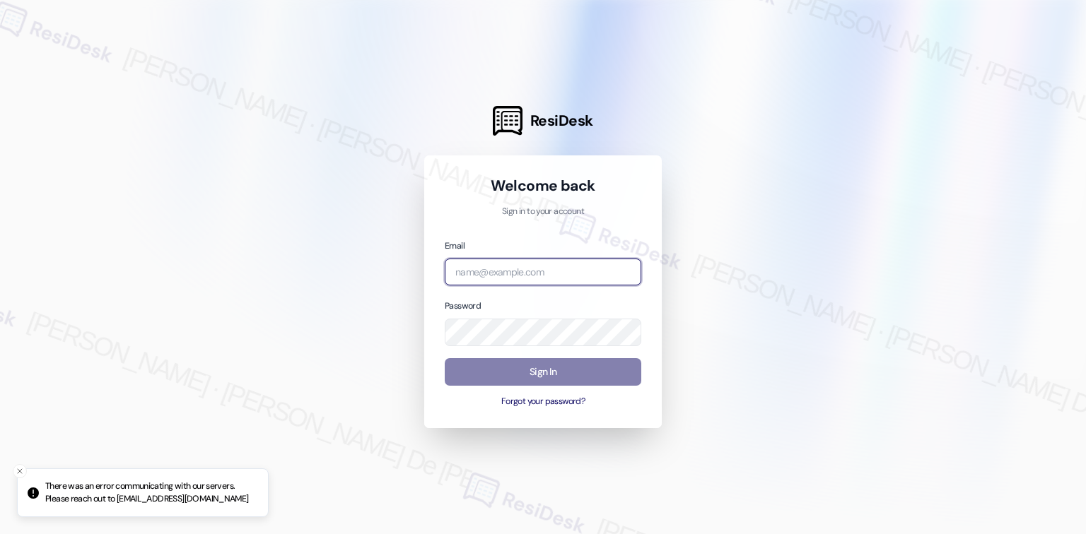
click at [556, 271] on input "email" at bounding box center [543, 273] width 197 height 28
click at [487, 268] on input "email" at bounding box center [543, 273] width 197 height 28
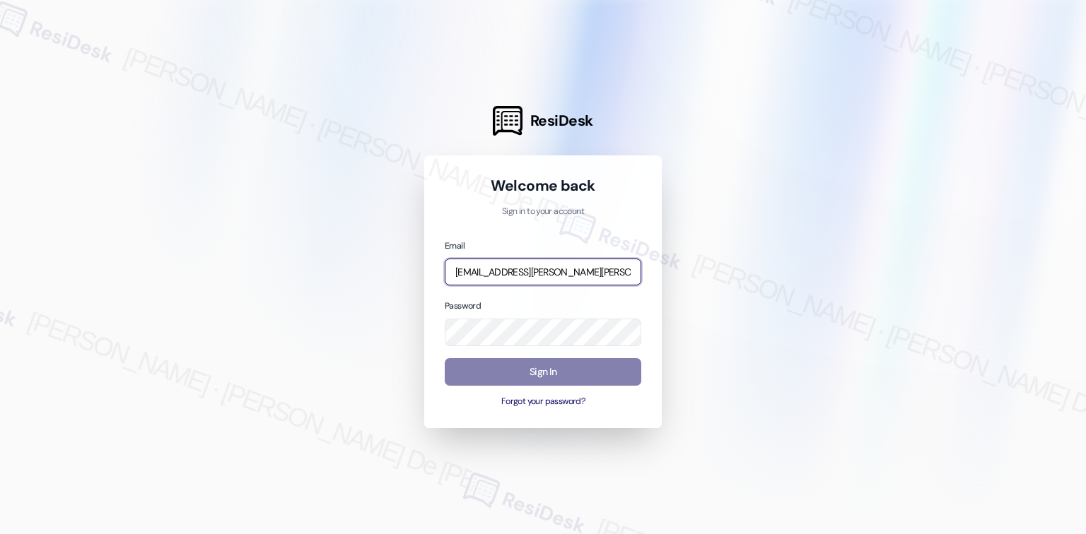
type input "[EMAIL_ADDRESS][PERSON_NAME][PERSON_NAME][PERSON_NAME][DOMAIN_NAME]"
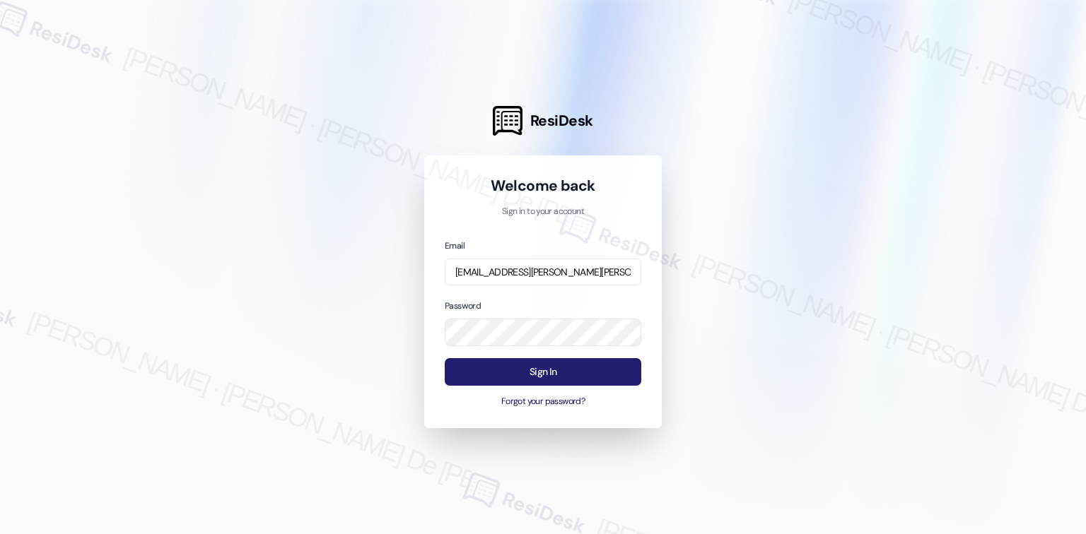
click at [512, 366] on button "Sign In" at bounding box center [543, 372] width 197 height 28
